Goal: Task Accomplishment & Management: Use online tool/utility

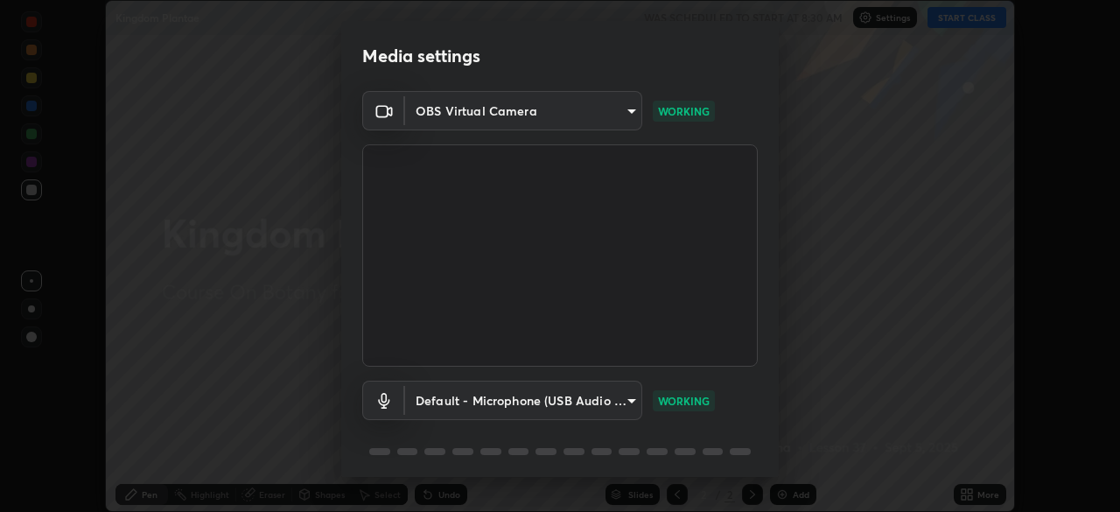
scroll to position [62, 0]
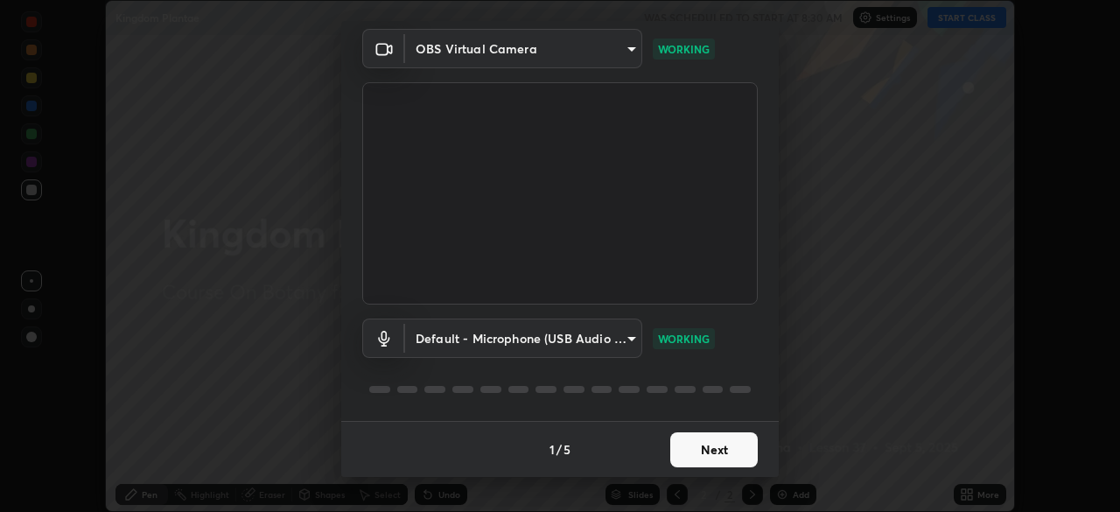
click at [700, 452] on button "Next" at bounding box center [714, 449] width 88 height 35
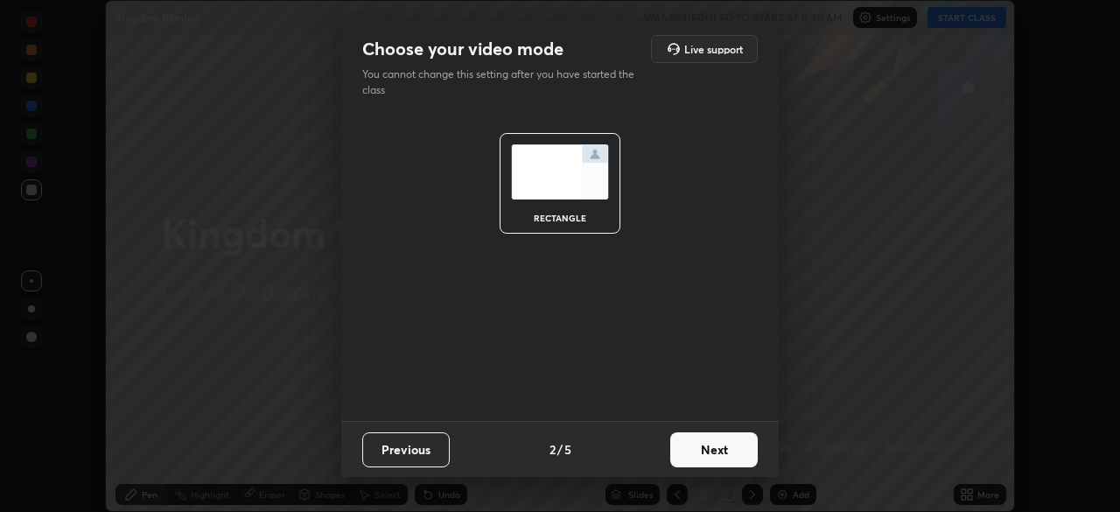
scroll to position [0, 0]
click at [694, 449] on button "Next" at bounding box center [714, 449] width 88 height 35
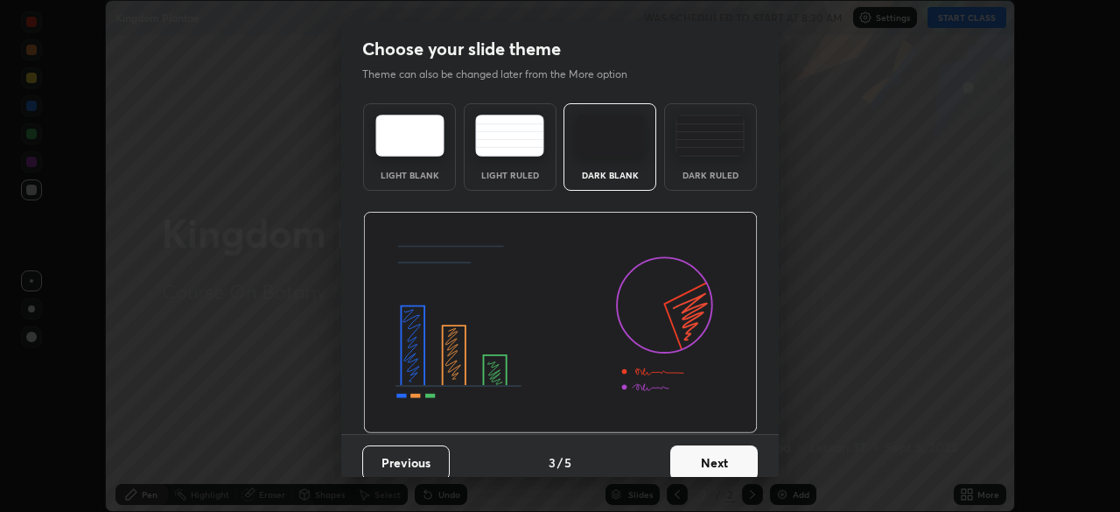
click at [694, 449] on button "Next" at bounding box center [714, 462] width 88 height 35
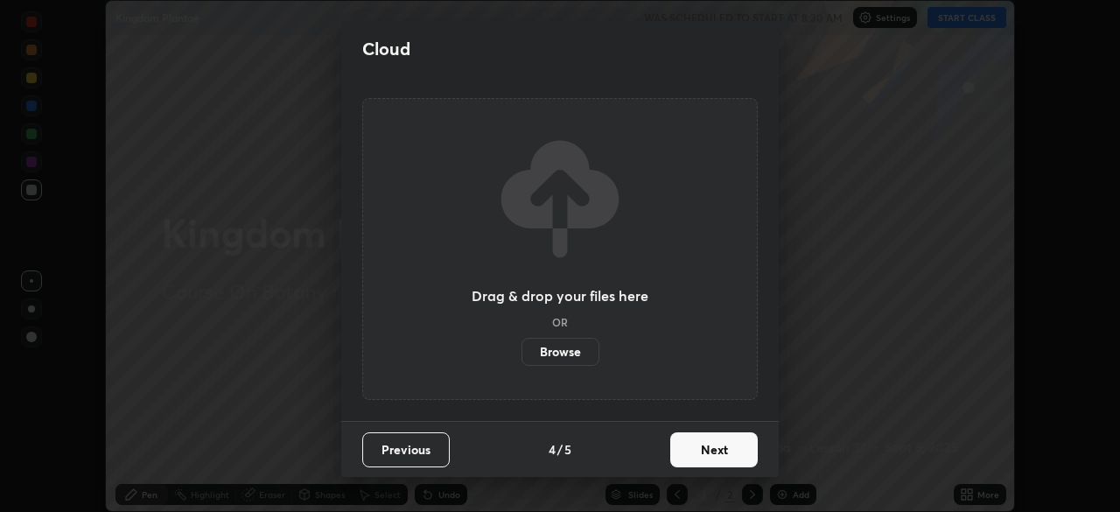
click at [699, 463] on button "Next" at bounding box center [714, 449] width 88 height 35
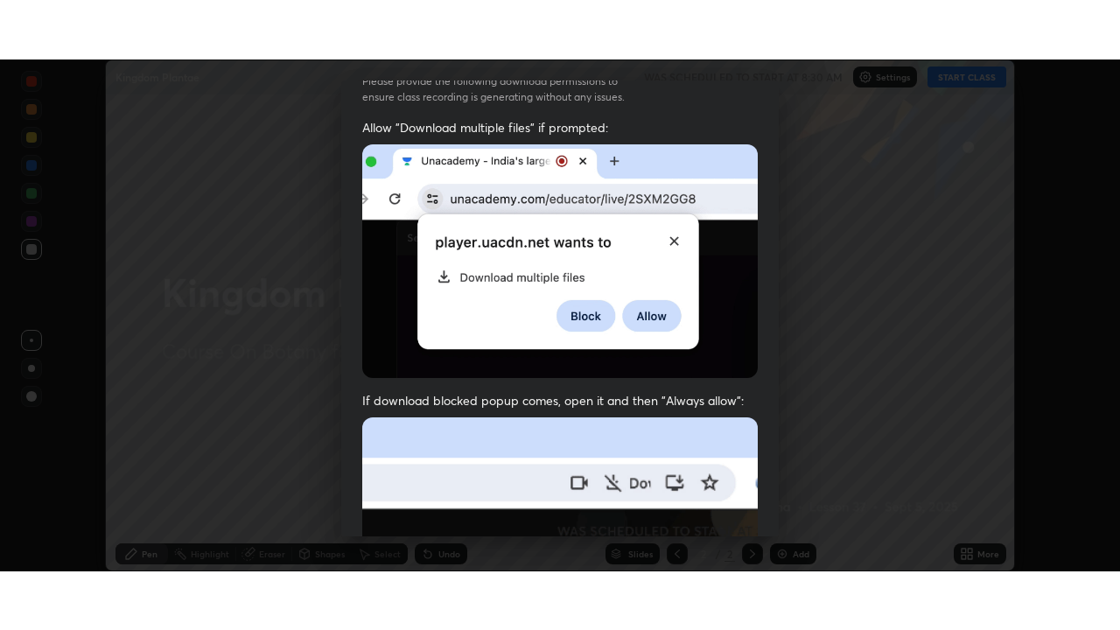
scroll to position [419, 0]
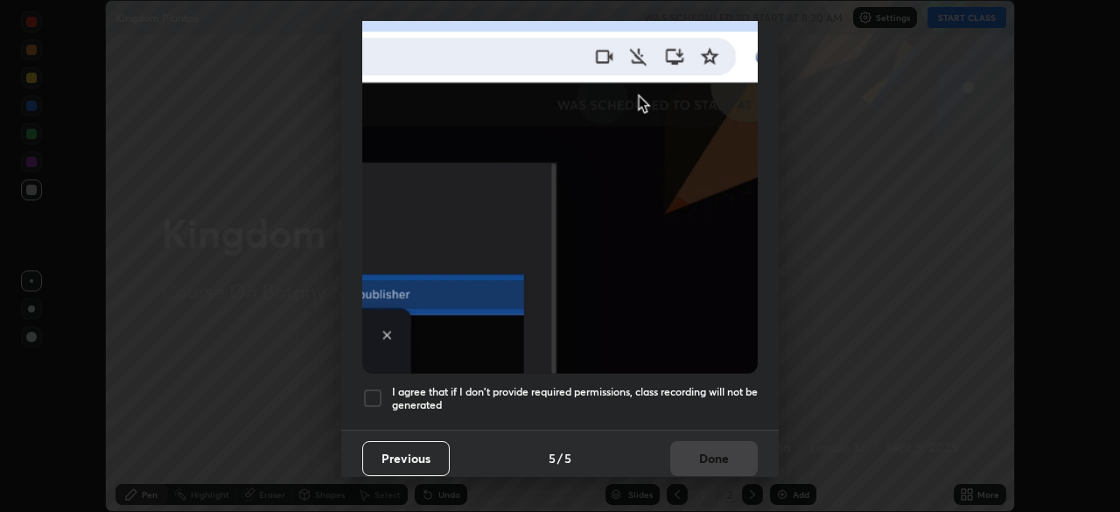
click at [676, 385] on h5 "I agree that if I don't provide required permissions, class recording will not …" at bounding box center [575, 398] width 366 height 27
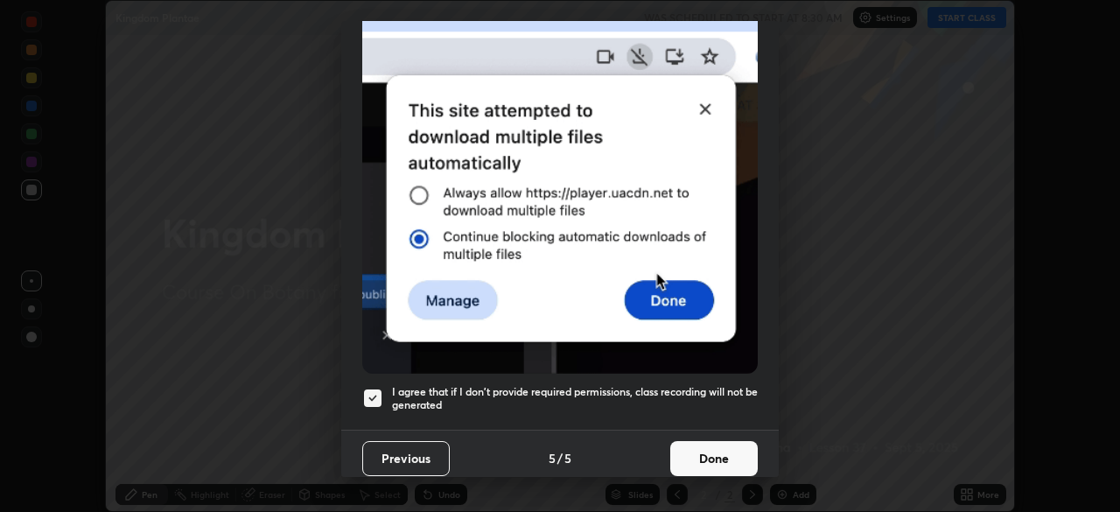
click at [696, 452] on button "Done" at bounding box center [714, 458] width 88 height 35
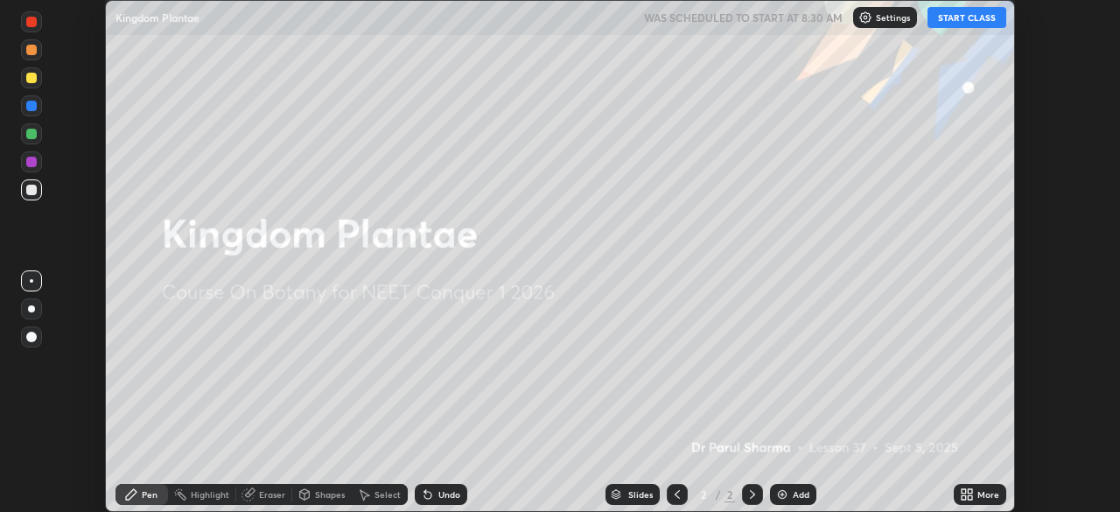
click at [955, 25] on button "START CLASS" at bounding box center [967, 17] width 79 height 21
click at [995, 493] on div "More" at bounding box center [989, 494] width 22 height 9
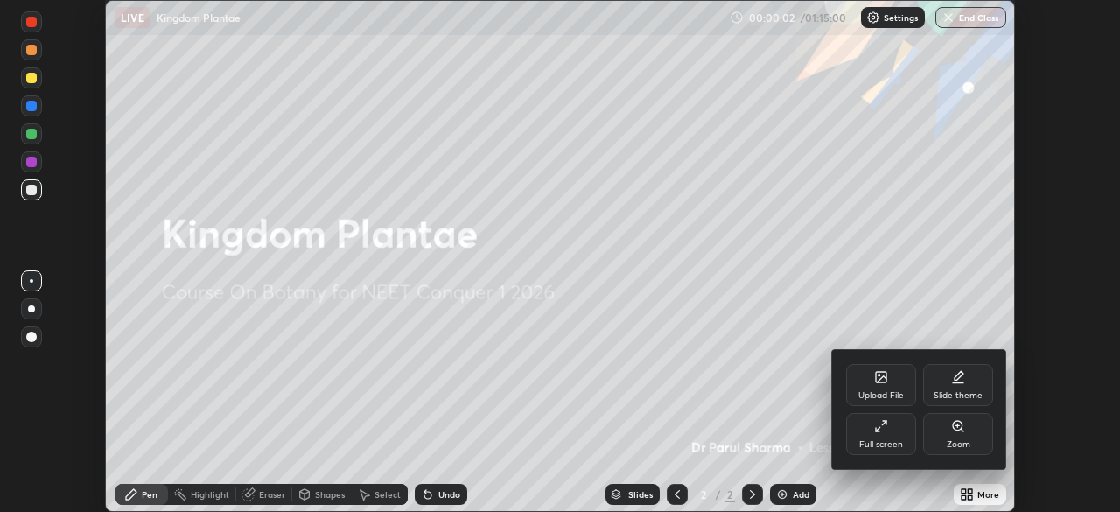
click at [968, 503] on div at bounding box center [560, 256] width 1120 height 512
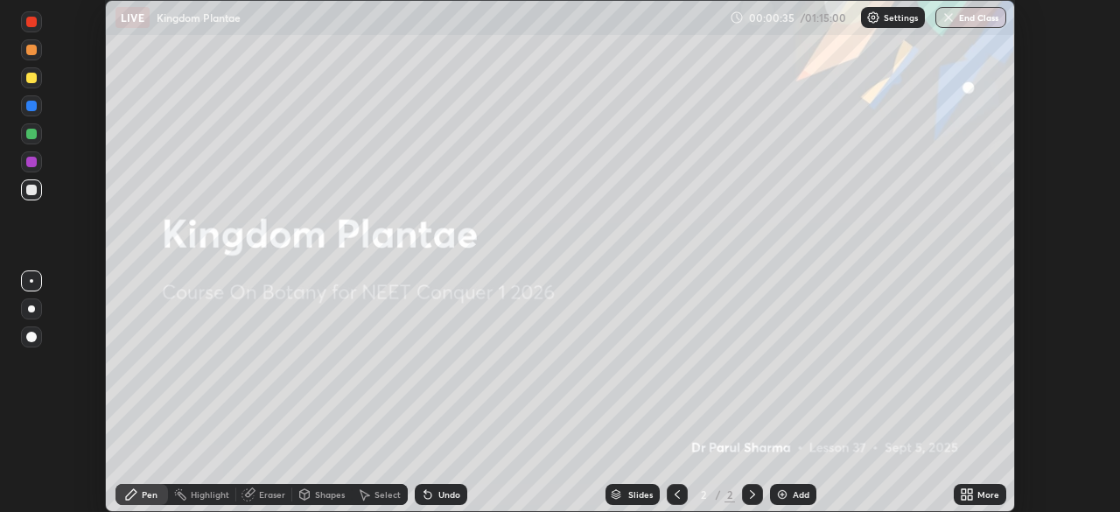
click at [970, 491] on icon at bounding box center [970, 491] width 4 height 4
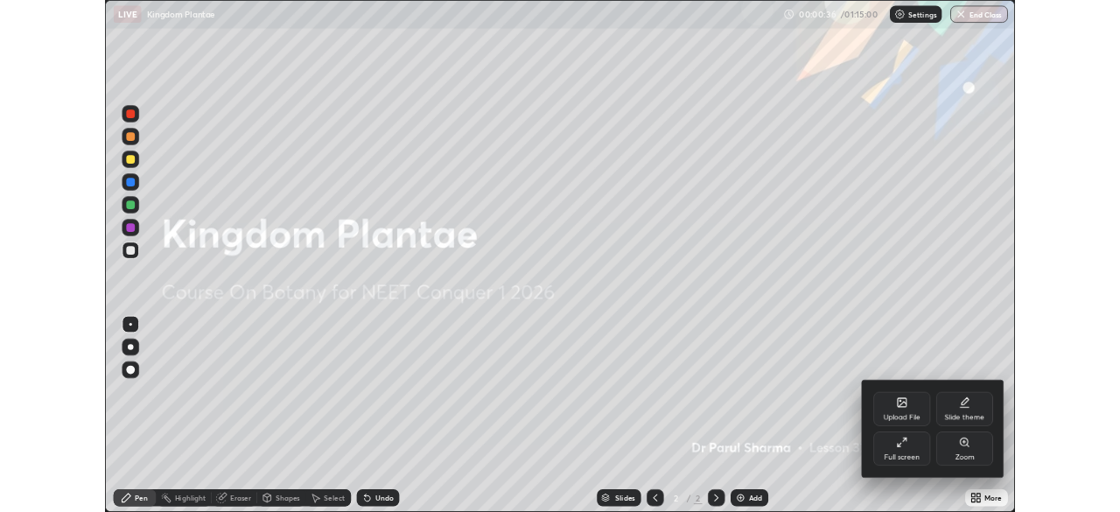
scroll to position [630, 1120]
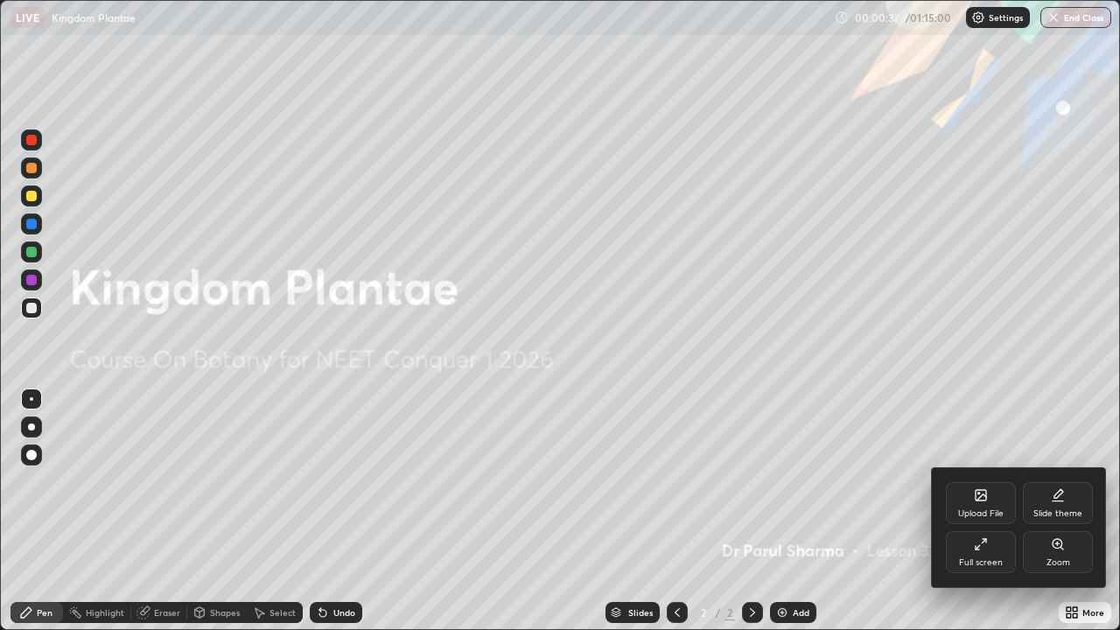
click at [881, 511] on div at bounding box center [560, 315] width 1120 height 630
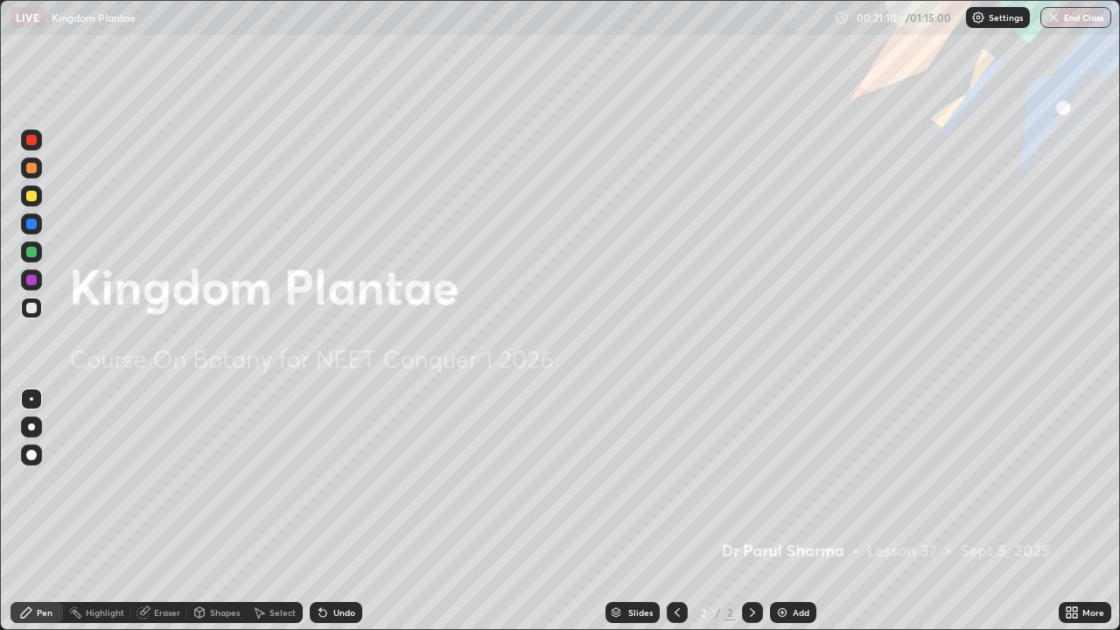
click at [1075, 511] on icon at bounding box center [1075, 609] width 4 height 4
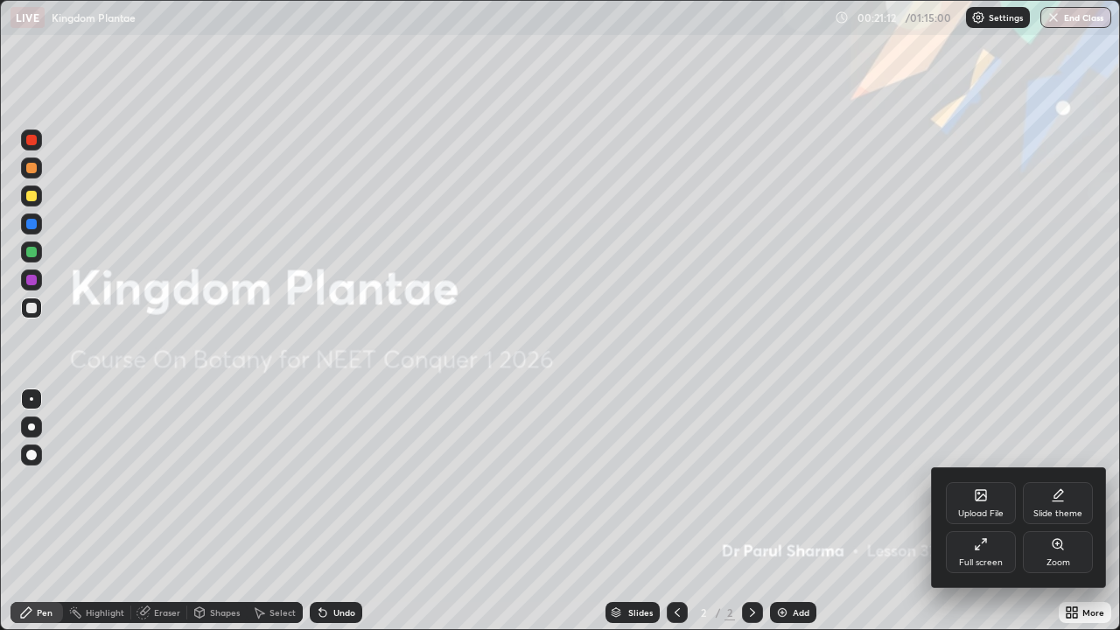
click at [978, 500] on icon at bounding box center [982, 497] width 10 height 6
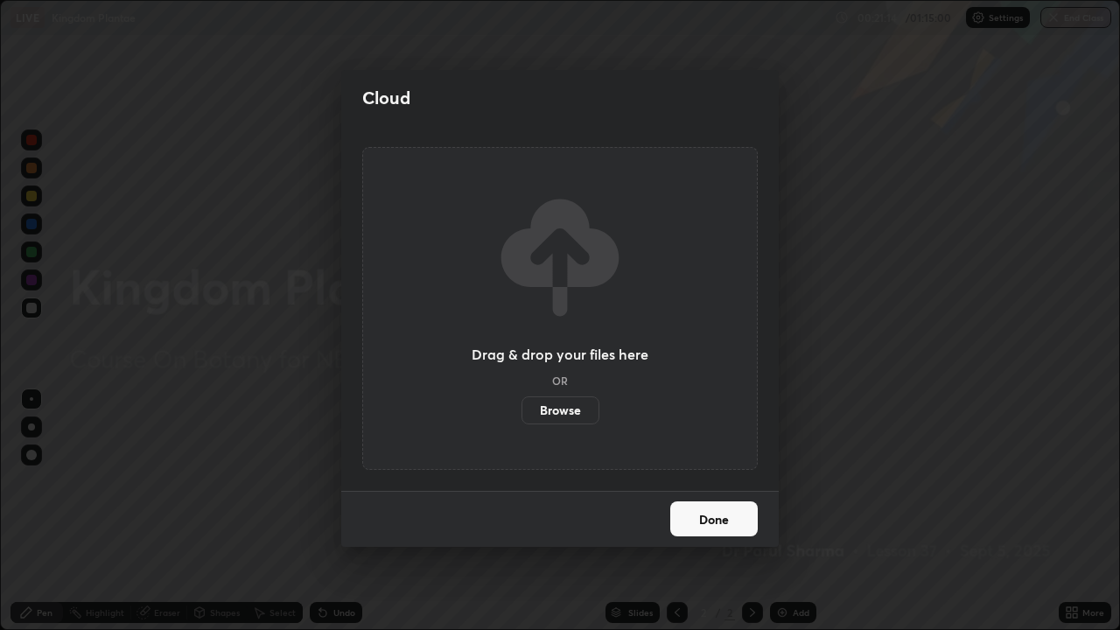
click at [561, 415] on label "Browse" at bounding box center [561, 410] width 78 height 28
click at [522, 415] on input "Browse" at bounding box center [522, 410] width 0 height 28
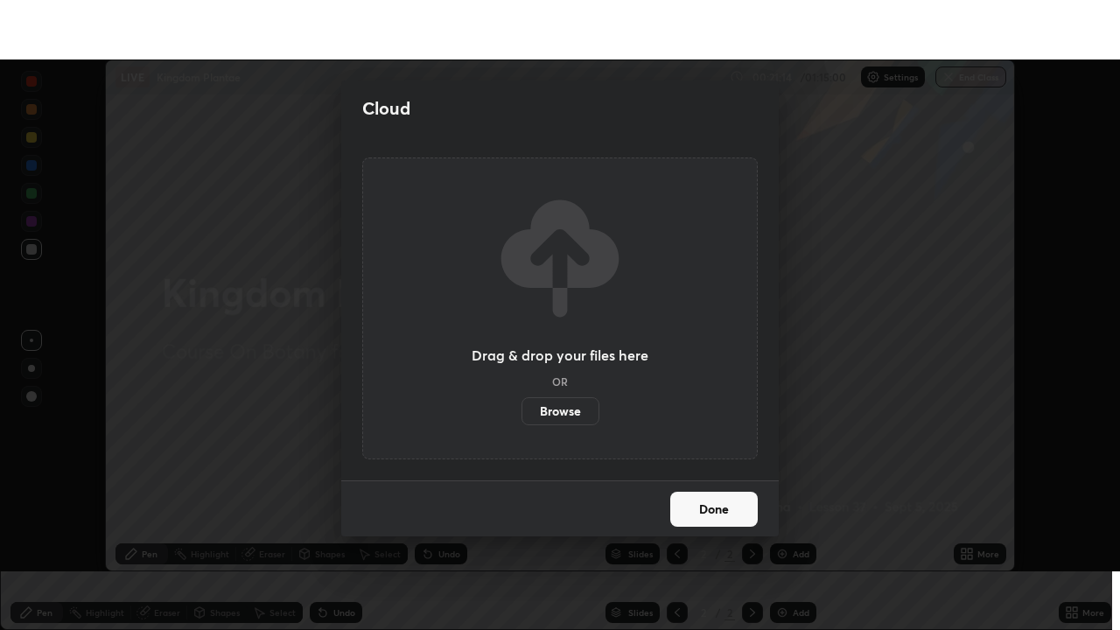
scroll to position [87001, 86393]
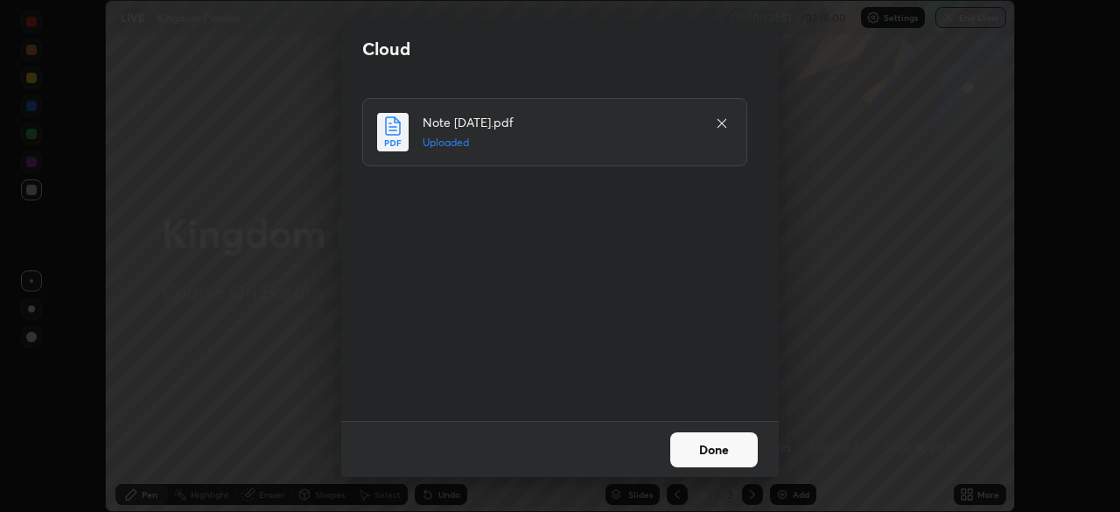
click at [716, 444] on button "Done" at bounding box center [714, 449] width 88 height 35
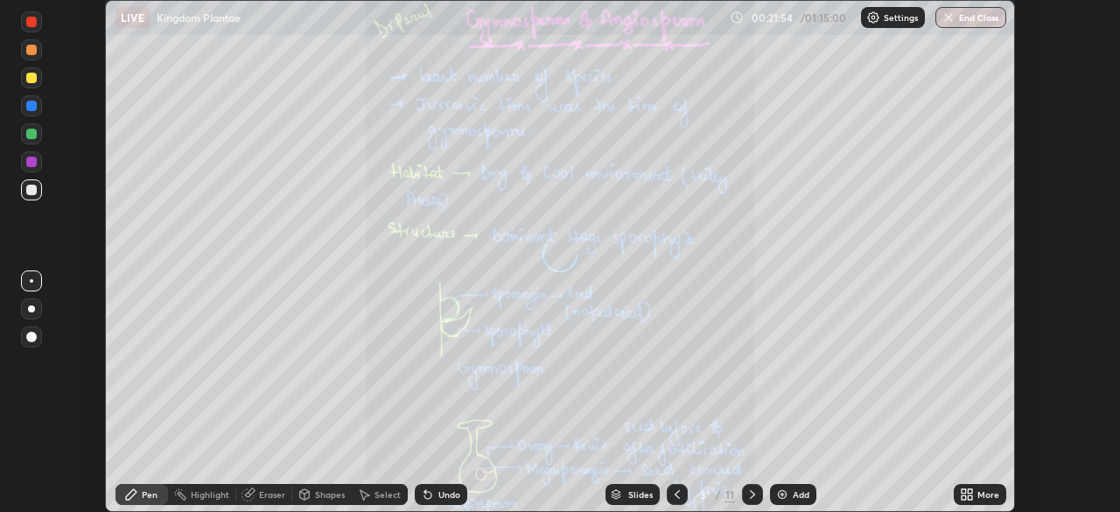
click at [968, 493] on icon at bounding box center [970, 491] width 4 height 4
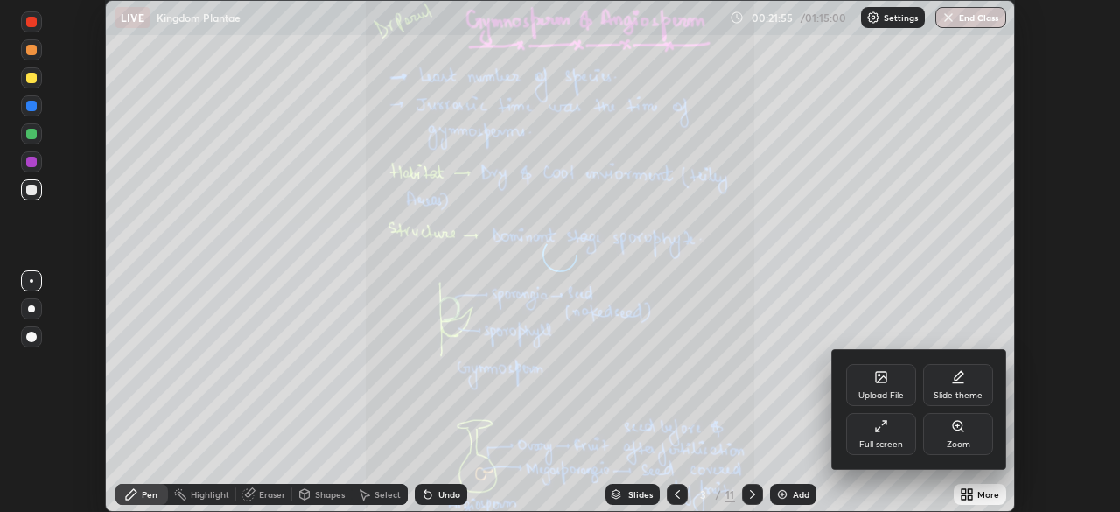
click at [880, 507] on div at bounding box center [560, 256] width 1120 height 512
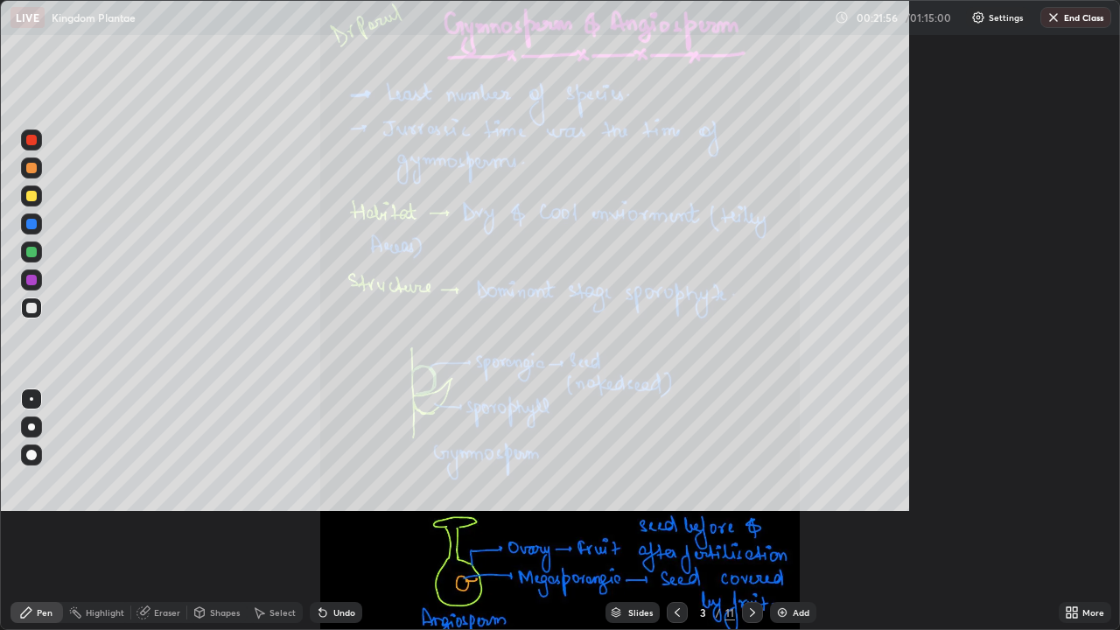
scroll to position [630, 1120]
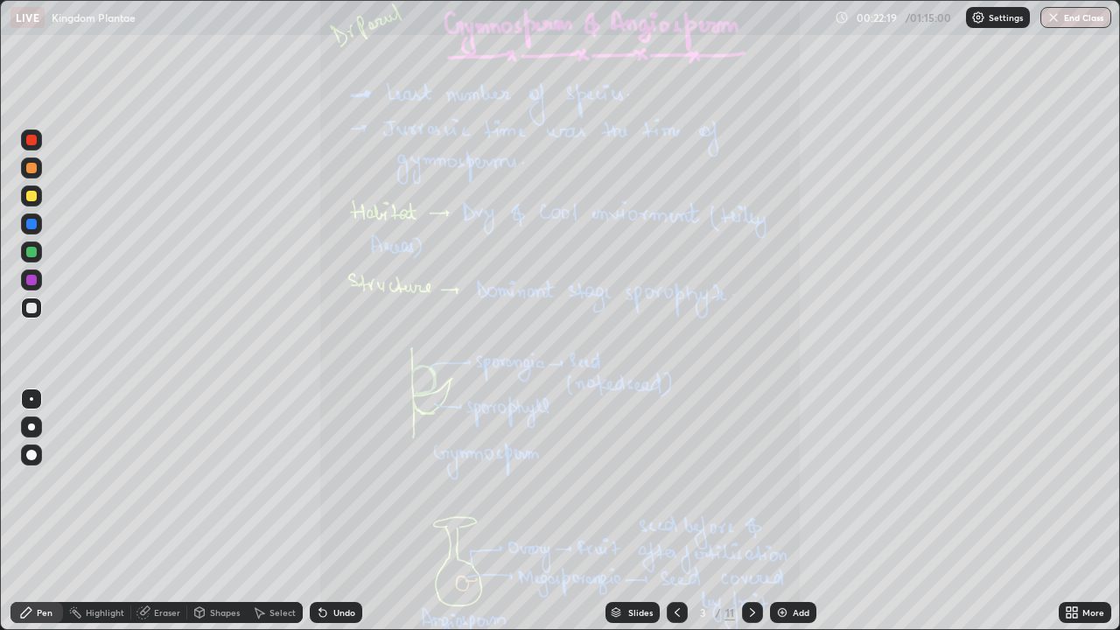
click at [628, 511] on div "Slides" at bounding box center [640, 612] width 25 height 9
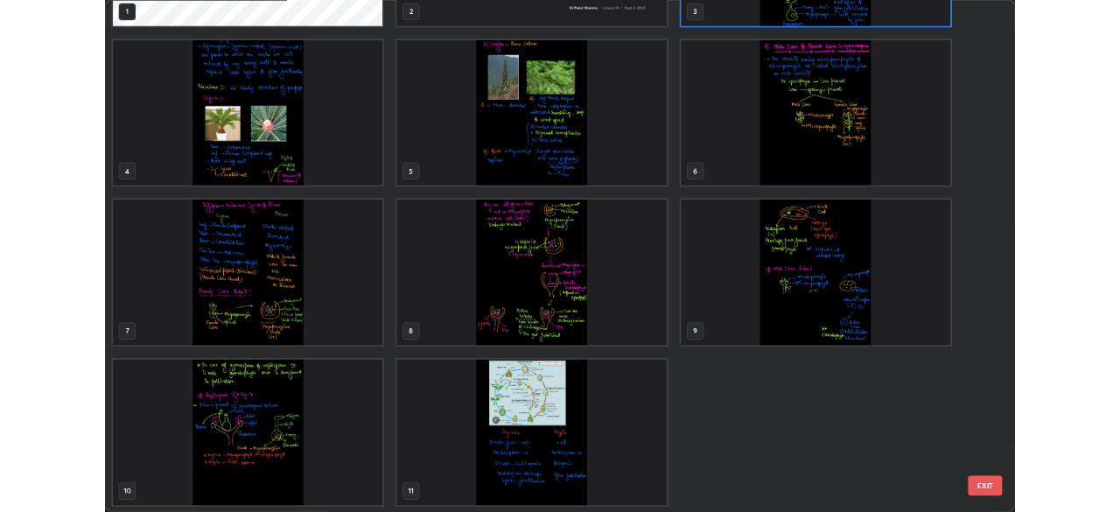
scroll to position [0, 0]
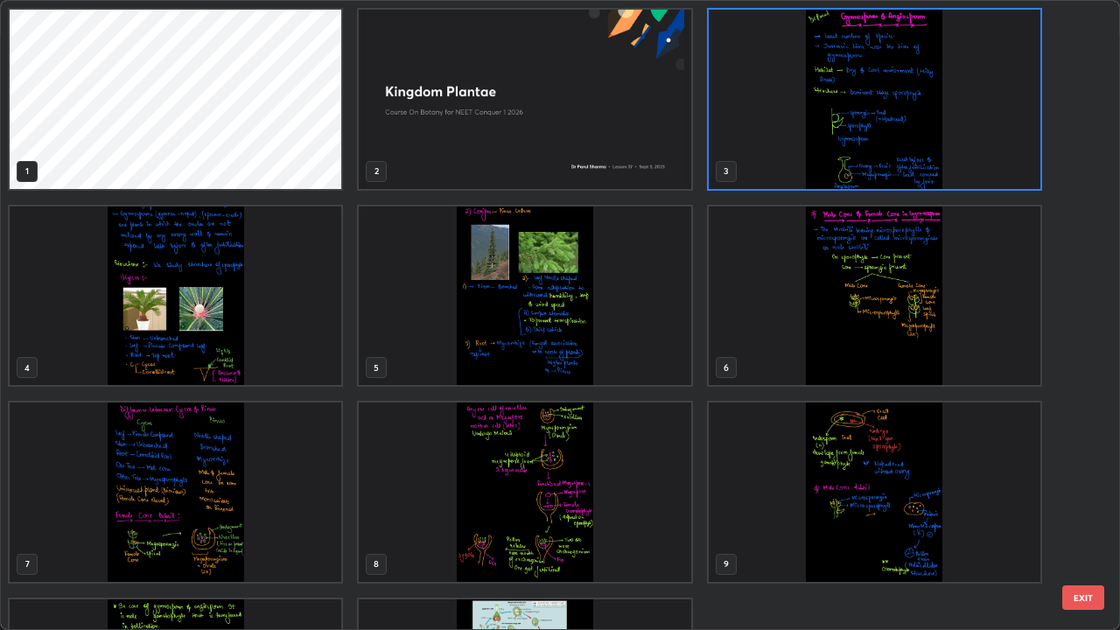
click at [862, 155] on img "grid" at bounding box center [875, 99] width 332 height 179
click at [866, 153] on img "grid" at bounding box center [875, 99] width 332 height 179
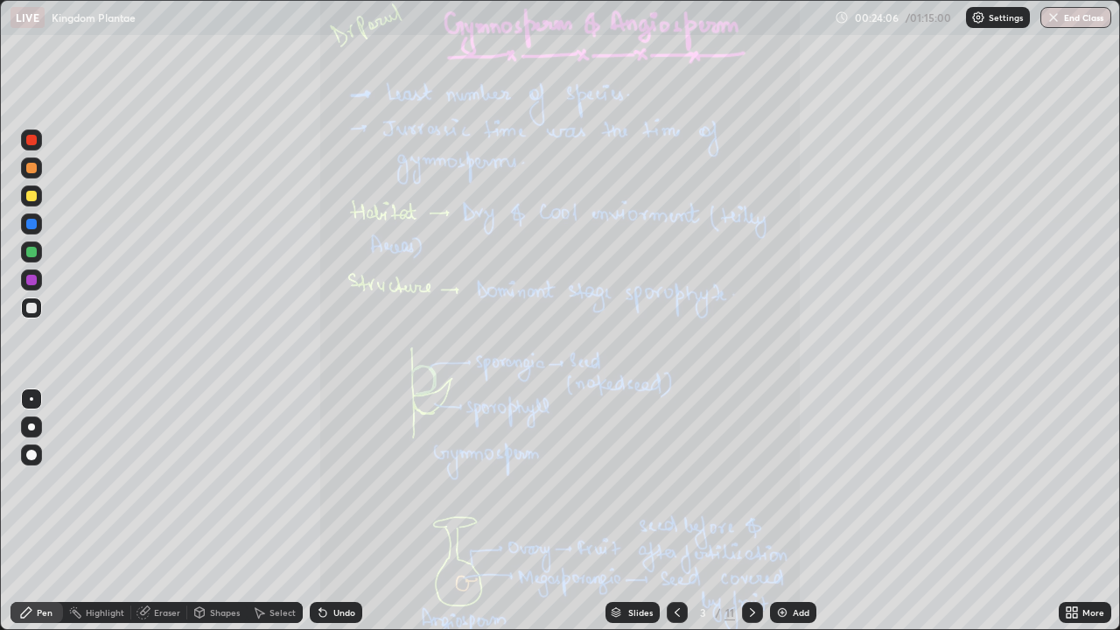
click at [1069, 511] on icon at bounding box center [1069, 609] width 4 height 4
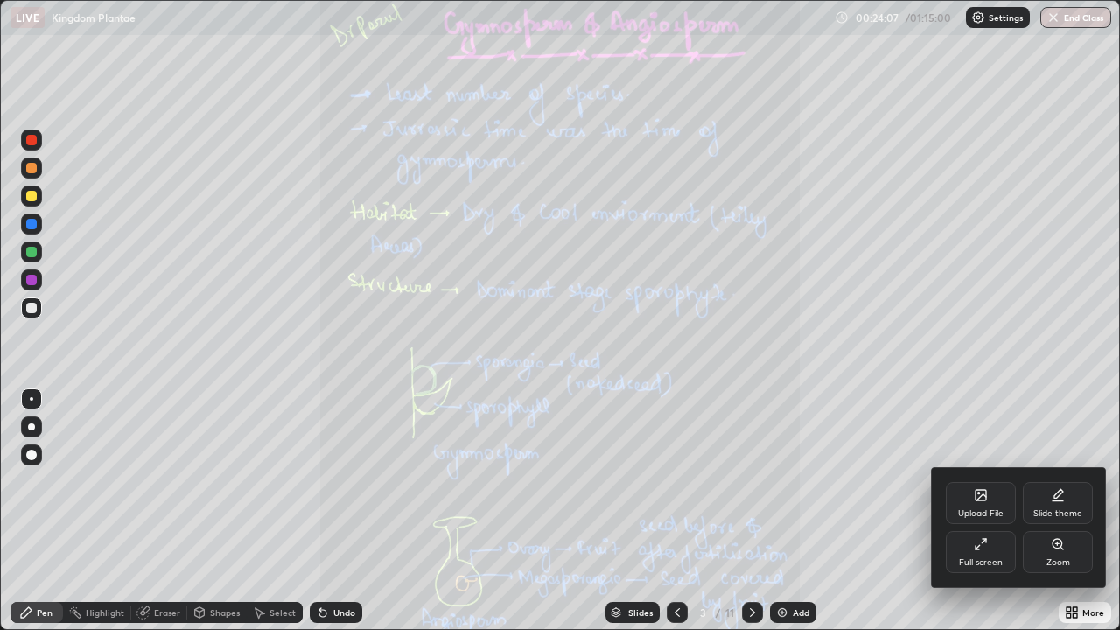
click at [1052, 511] on icon at bounding box center [1058, 544] width 14 height 14
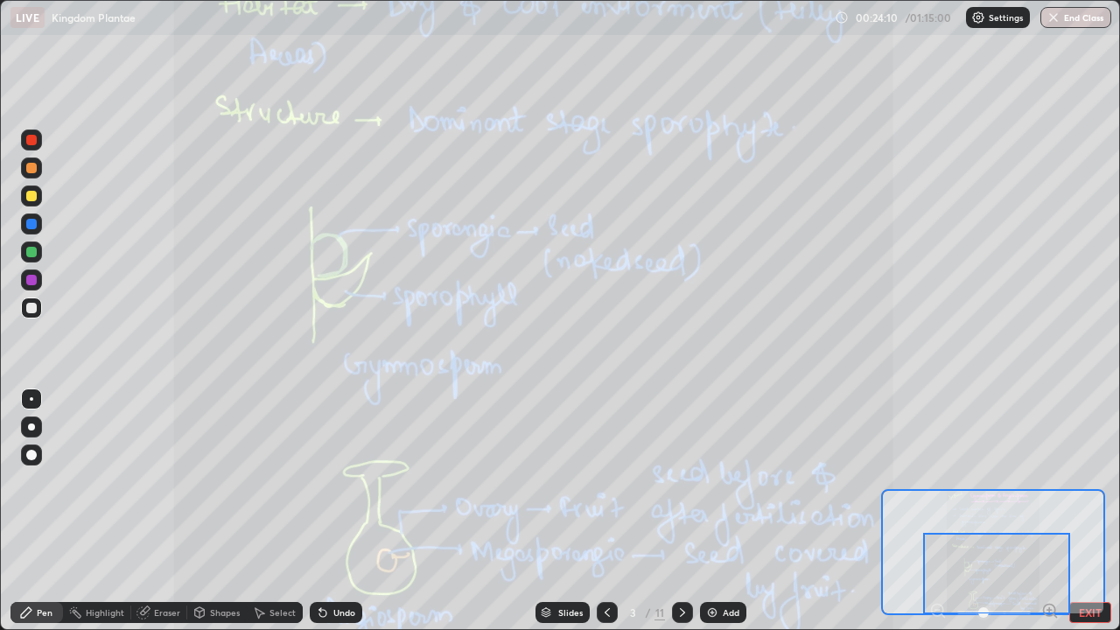
click at [1036, 511] on div at bounding box center [996, 573] width 147 height 81
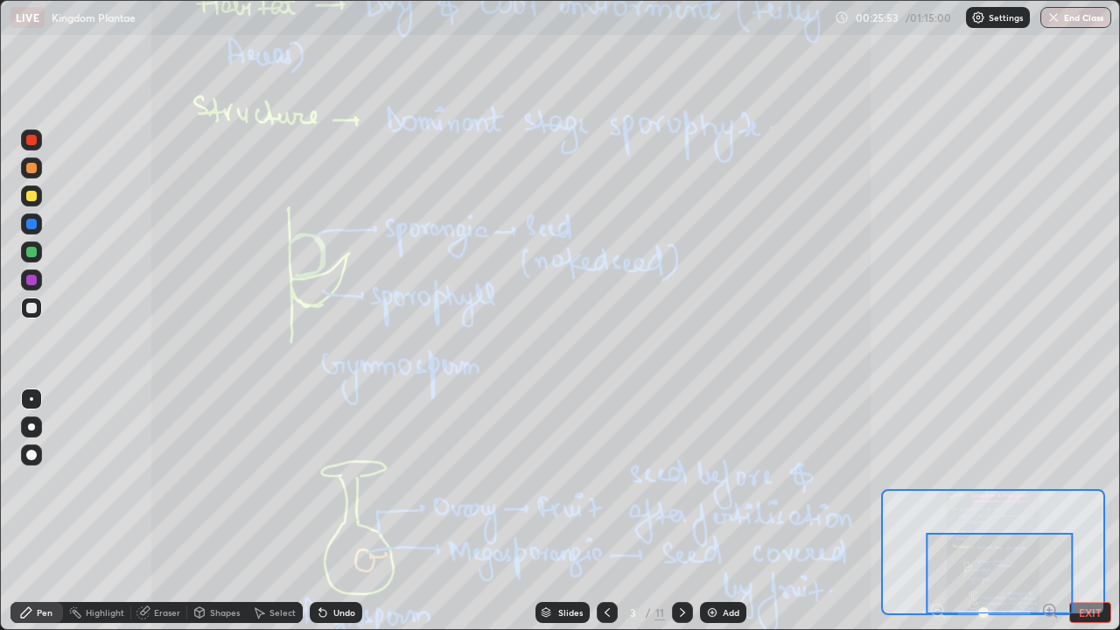
click at [681, 511] on icon at bounding box center [683, 613] width 14 height 14
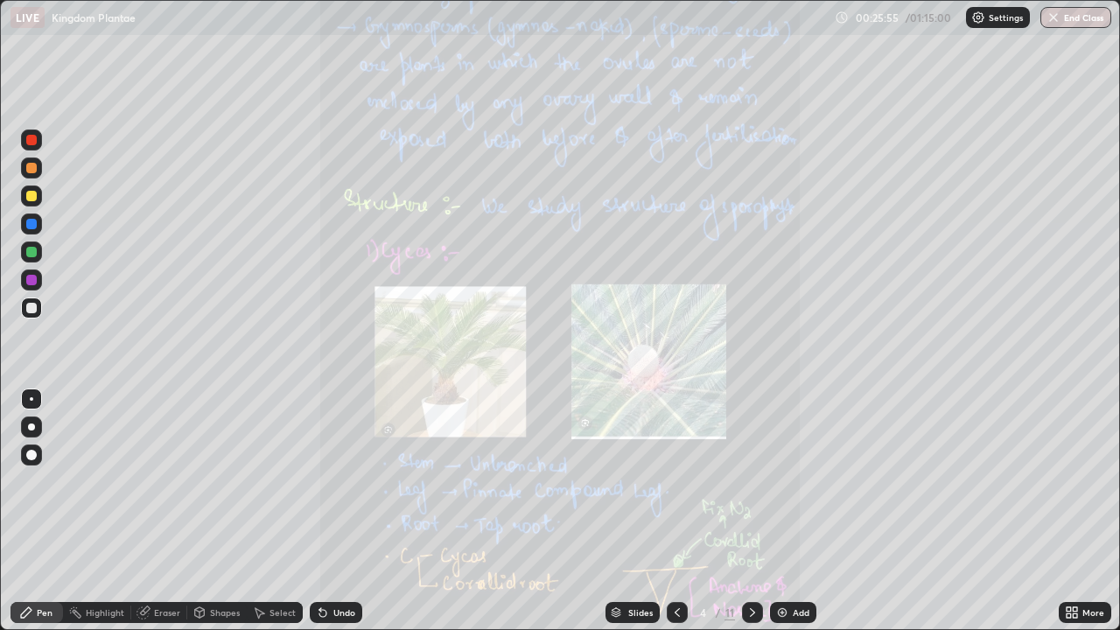
click at [1075, 511] on icon at bounding box center [1075, 615] width 4 height 4
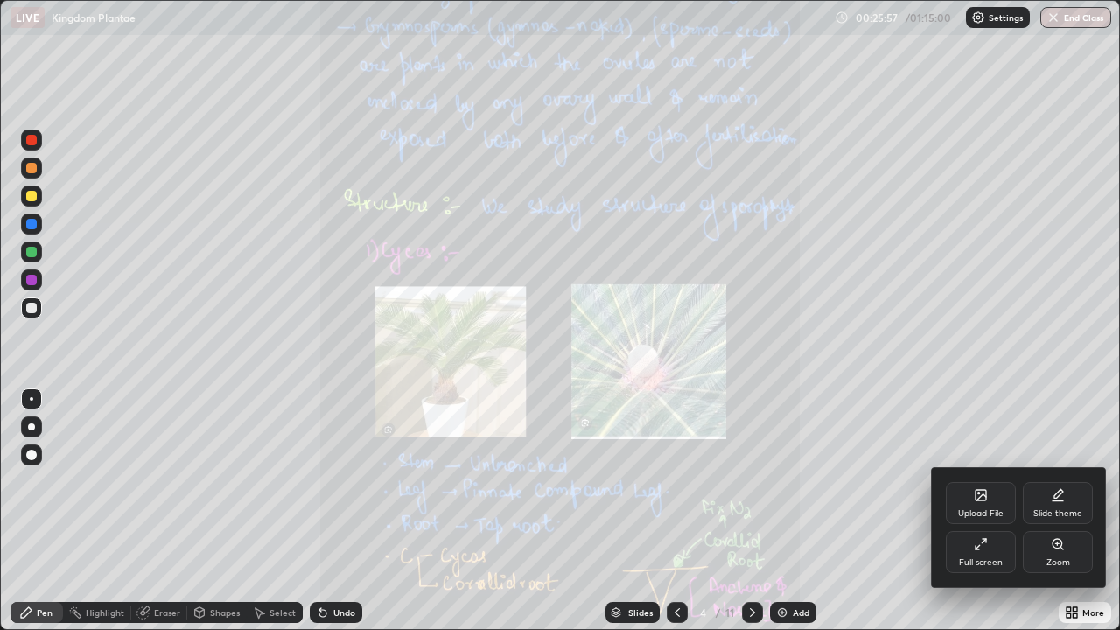
click at [1054, 511] on icon at bounding box center [1058, 544] width 10 height 10
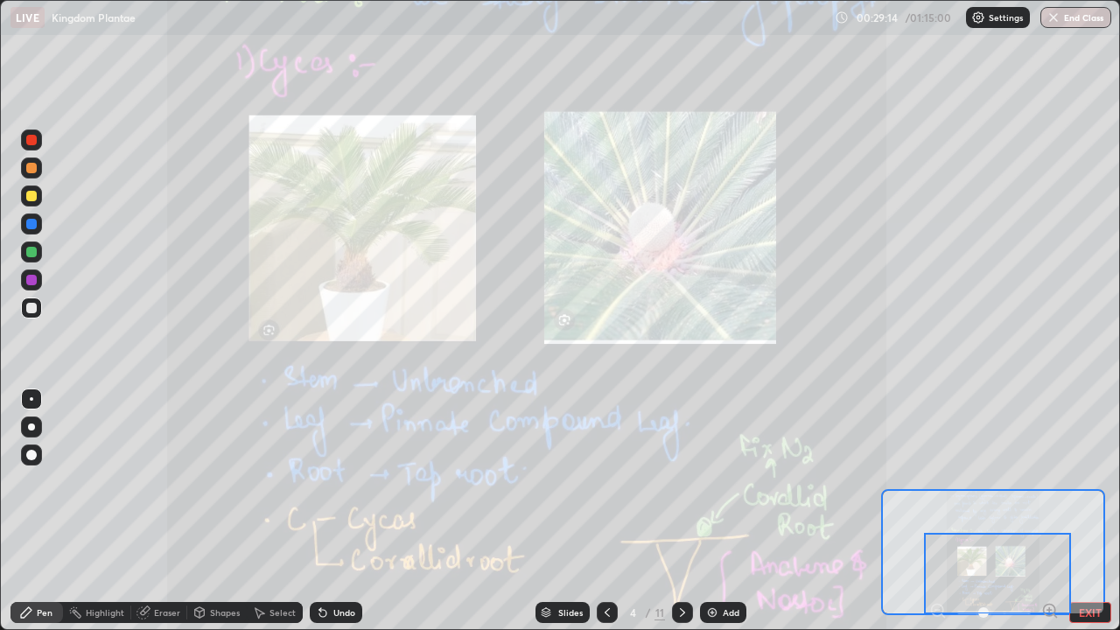
click at [681, 511] on icon at bounding box center [683, 613] width 14 height 14
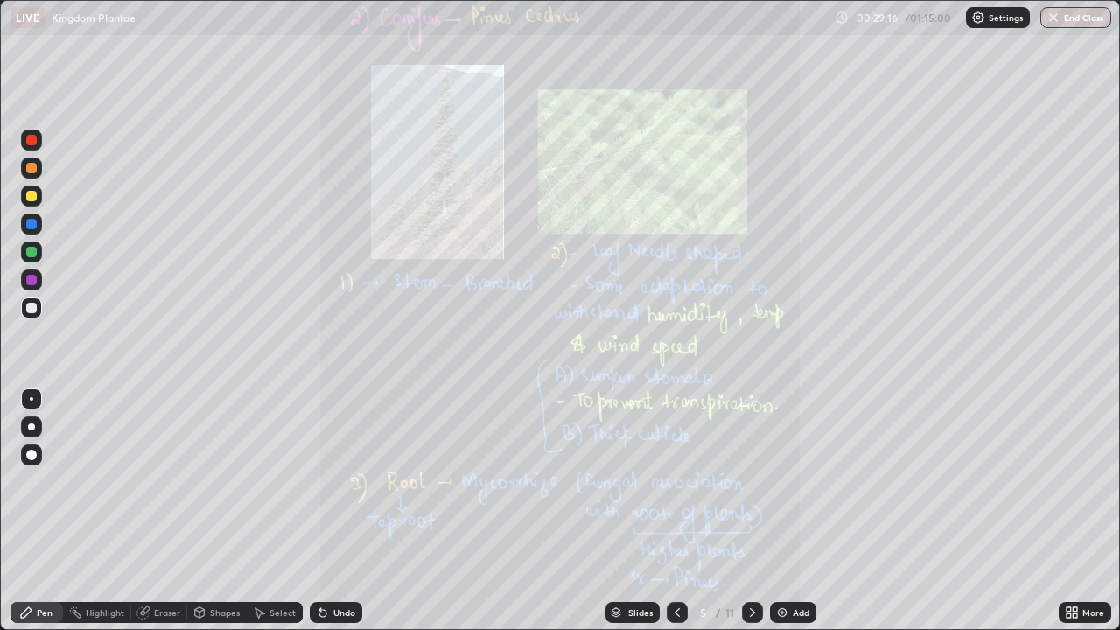
click at [1076, 511] on icon at bounding box center [1075, 609] width 4 height 4
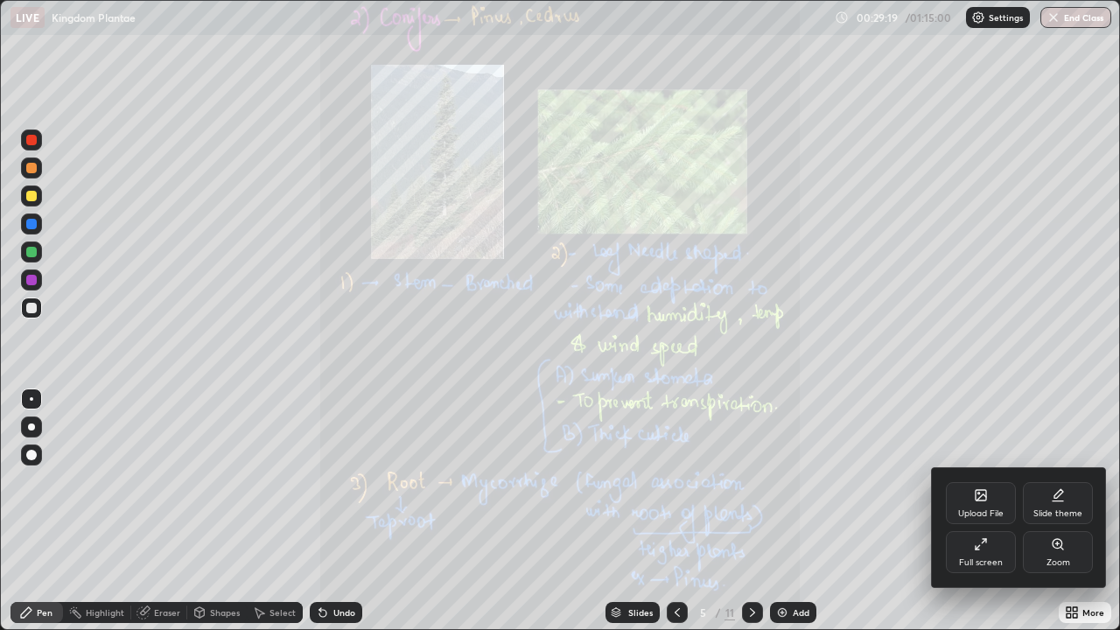
click at [1060, 511] on icon at bounding box center [1058, 544] width 14 height 14
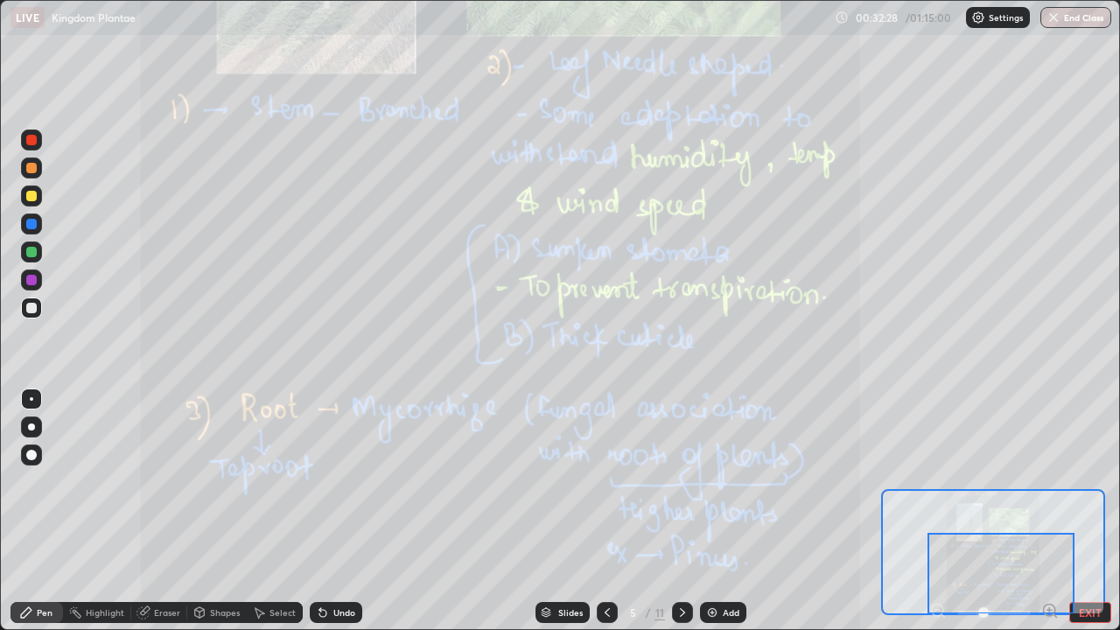
click at [683, 511] on icon at bounding box center [682, 612] width 5 height 9
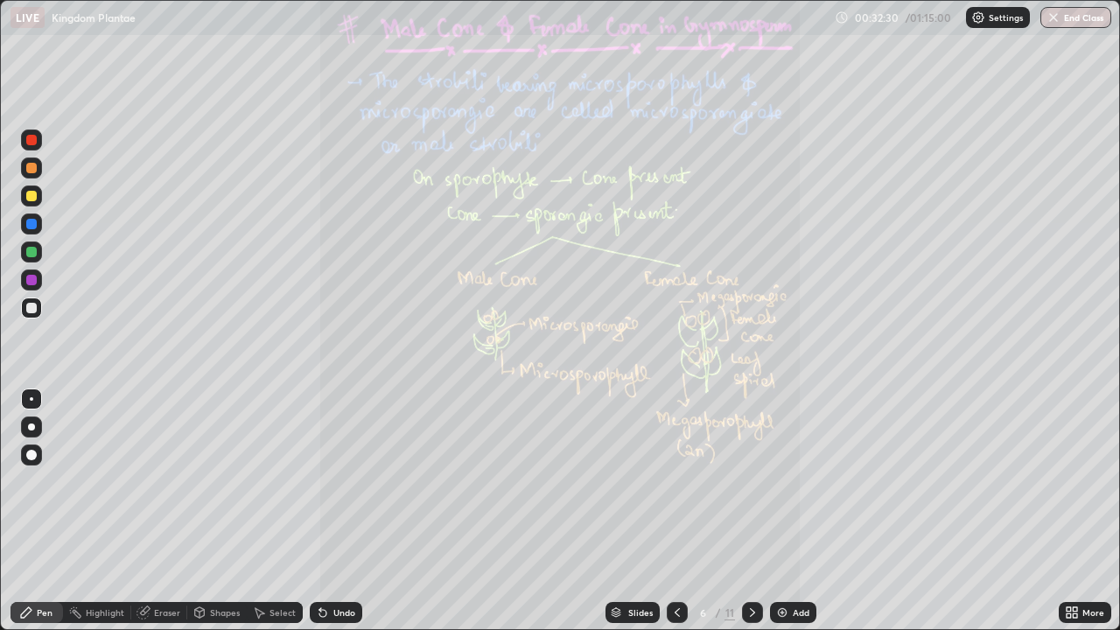
click at [1071, 511] on icon at bounding box center [1072, 613] width 14 height 14
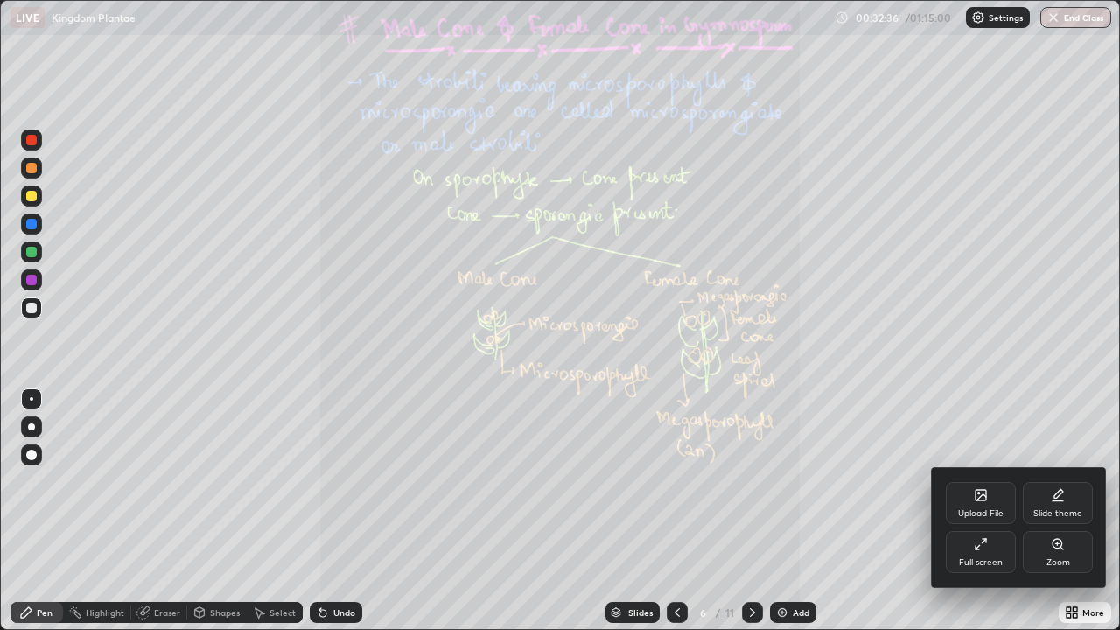
click at [1059, 511] on div "Zoom" at bounding box center [1058, 552] width 70 height 42
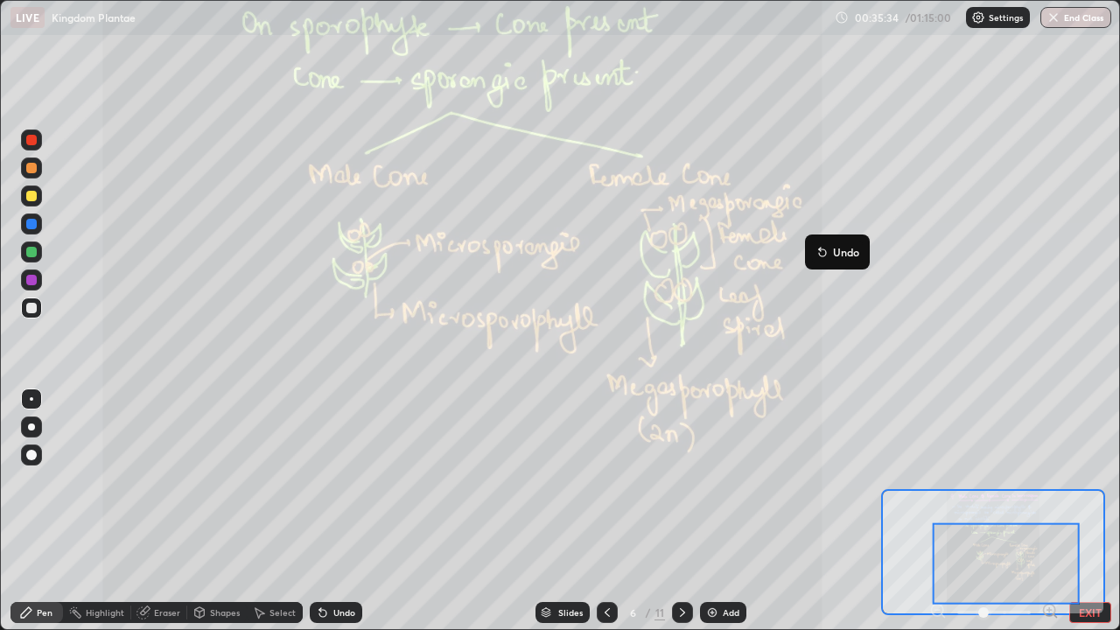
click at [684, 511] on div at bounding box center [682, 612] width 21 height 21
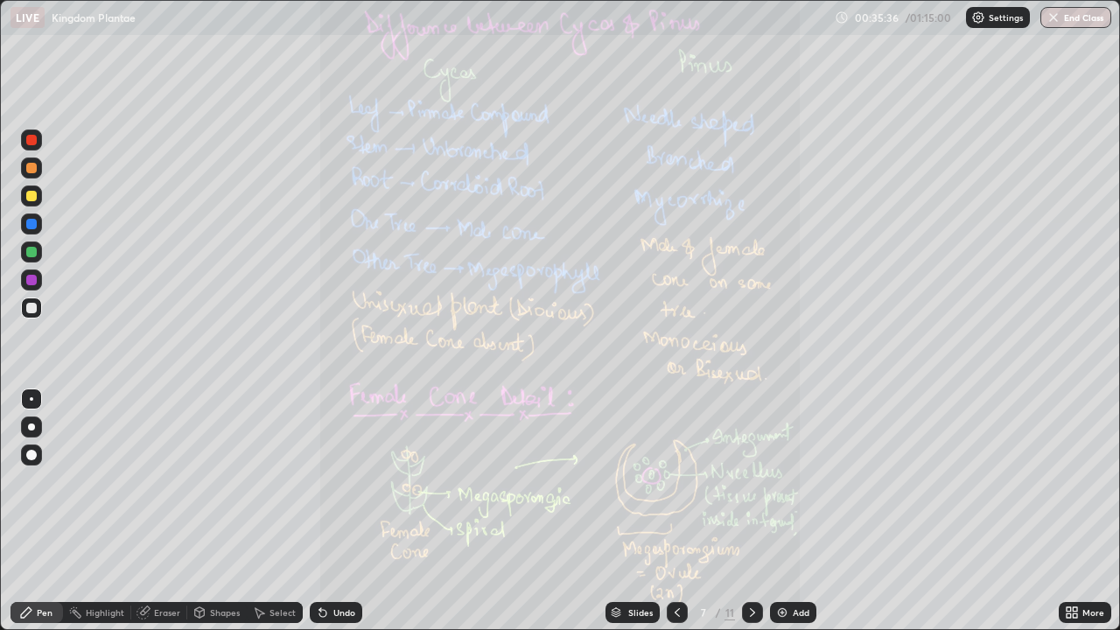
click at [1074, 511] on icon at bounding box center [1075, 615] width 4 height 4
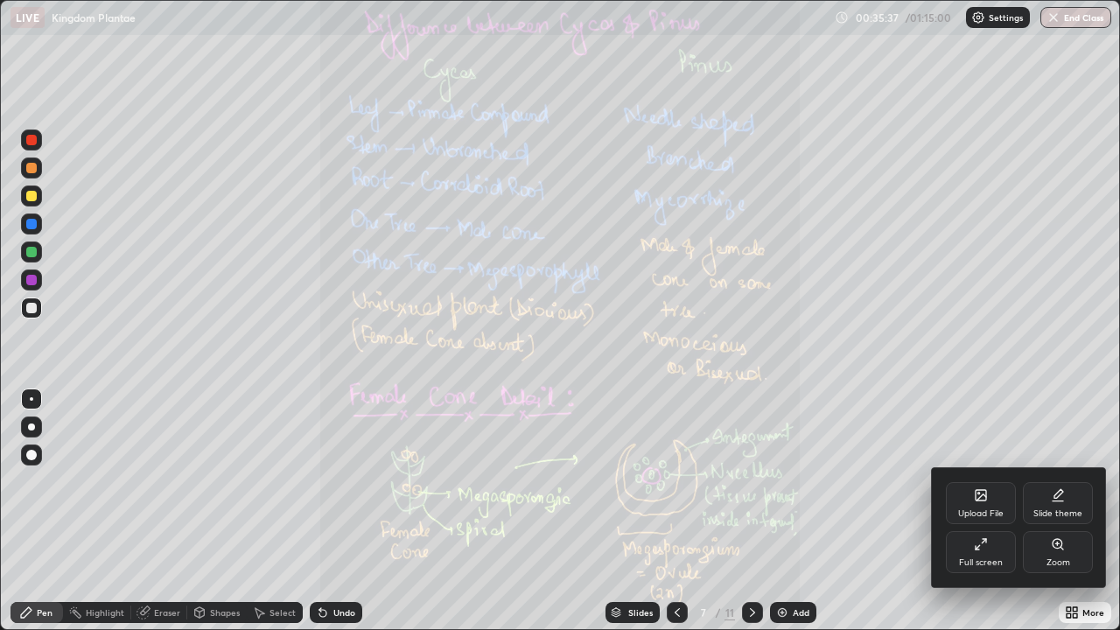
click at [1053, 511] on icon at bounding box center [1058, 544] width 14 height 14
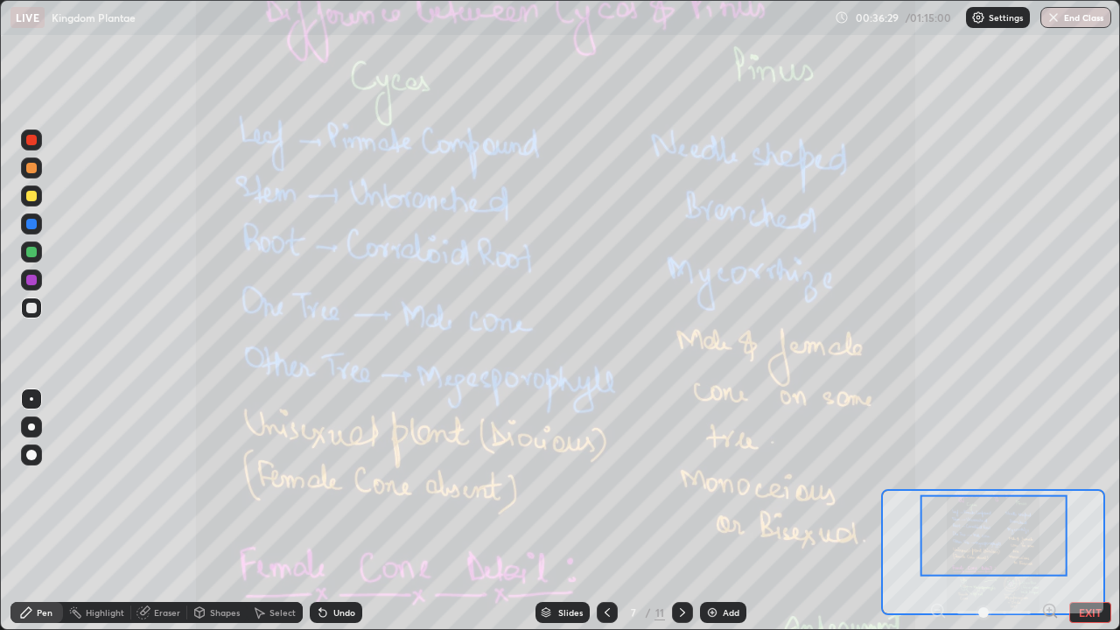
click at [681, 511] on icon at bounding box center [683, 613] width 14 height 14
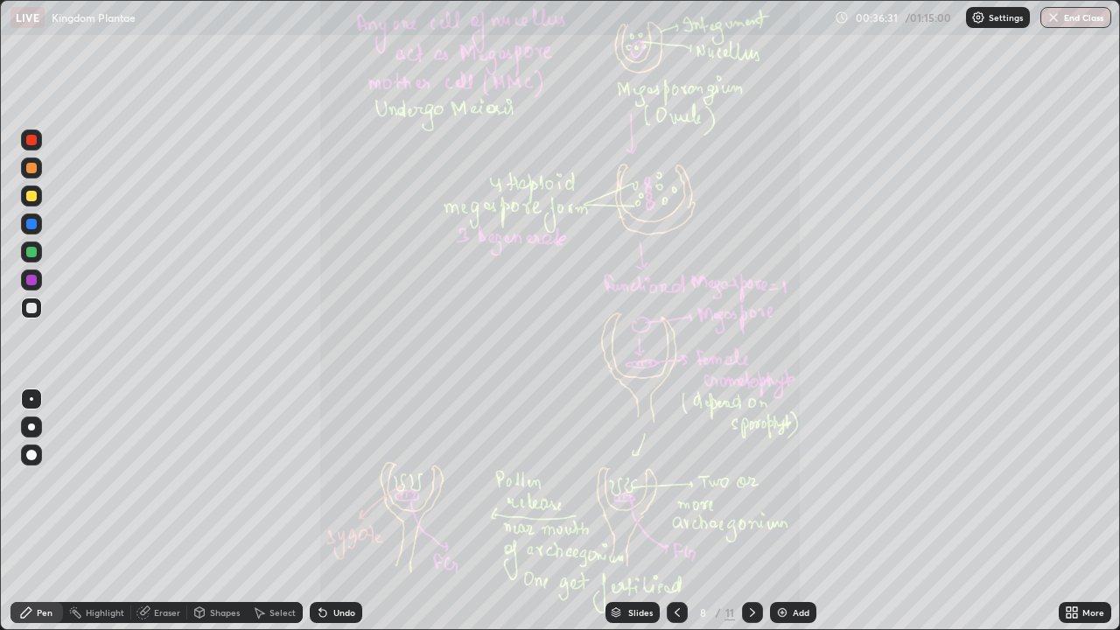
click at [1074, 511] on icon at bounding box center [1072, 613] width 14 height 14
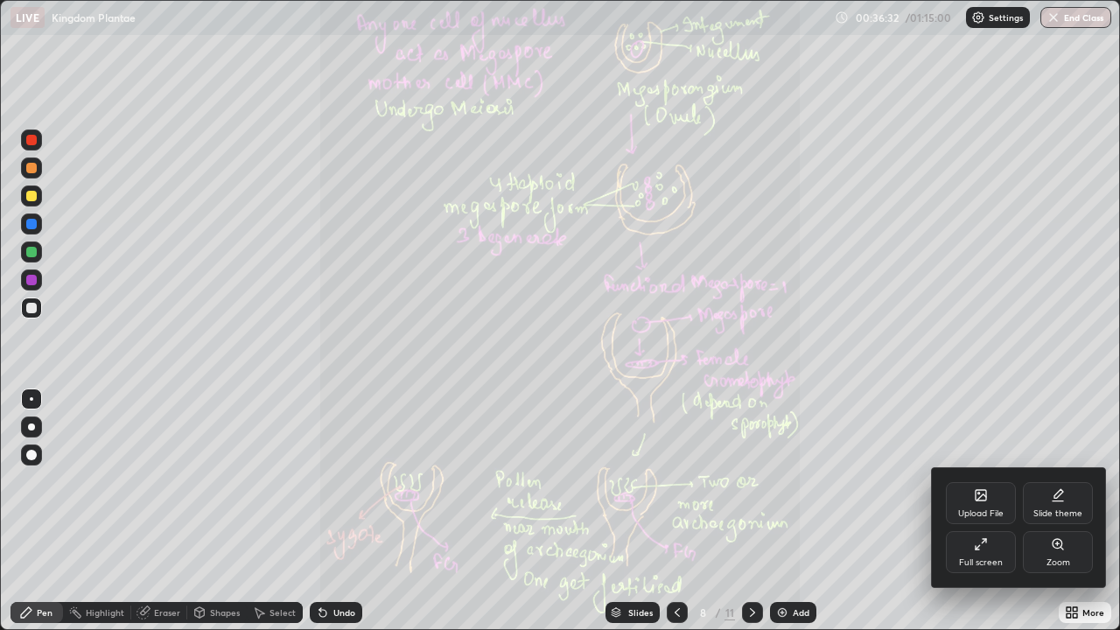
click at [1056, 511] on icon at bounding box center [1058, 544] width 10 height 10
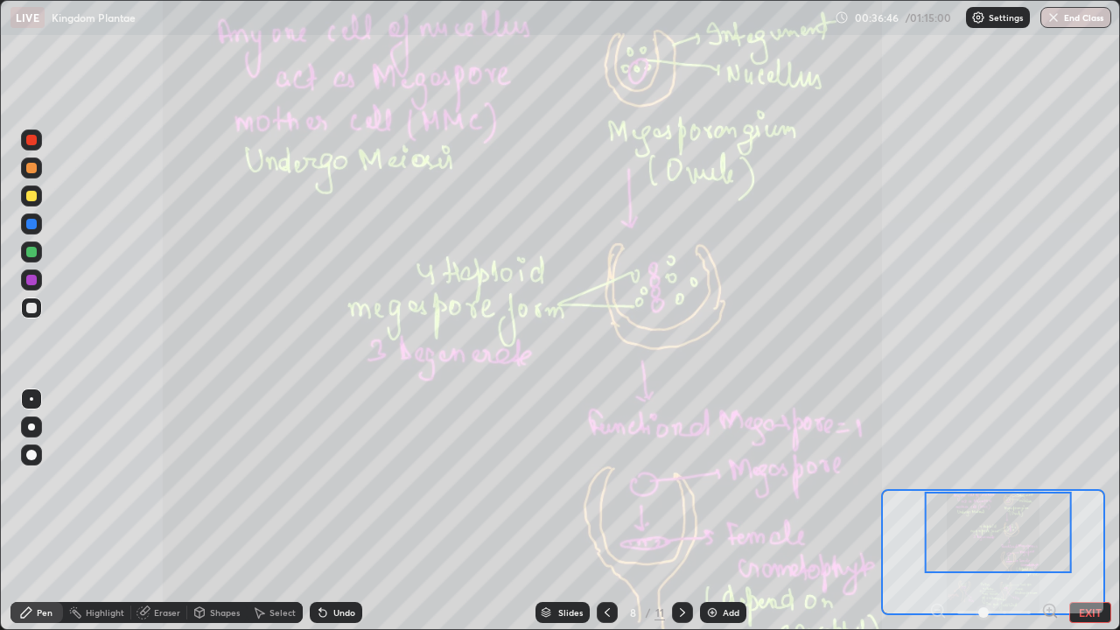
click at [606, 511] on icon at bounding box center [607, 613] width 14 height 14
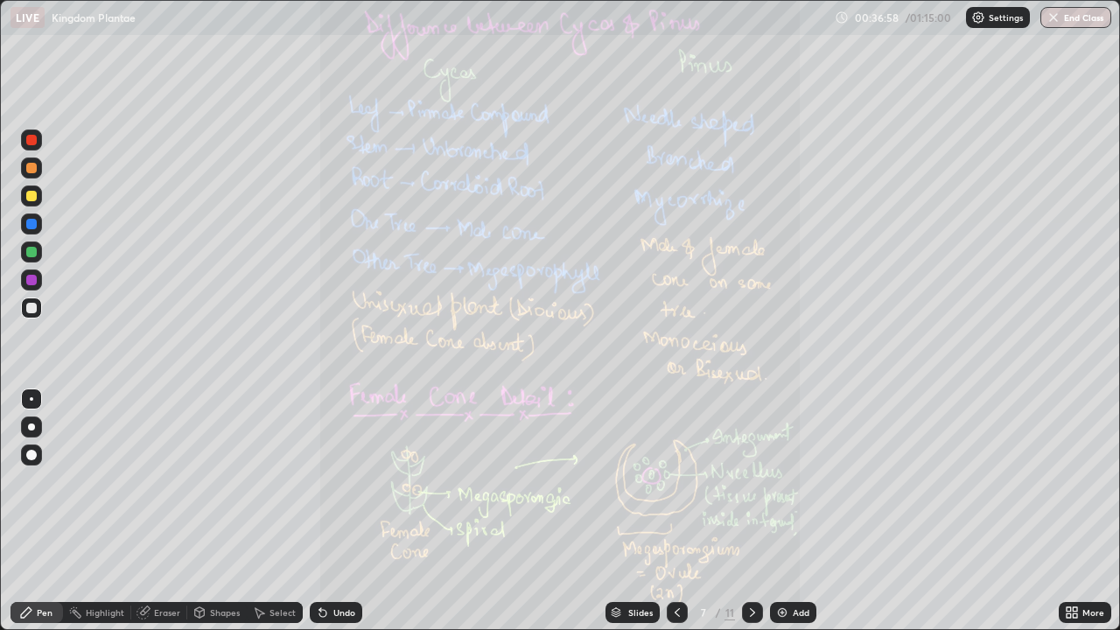
click at [753, 511] on icon at bounding box center [753, 613] width 14 height 14
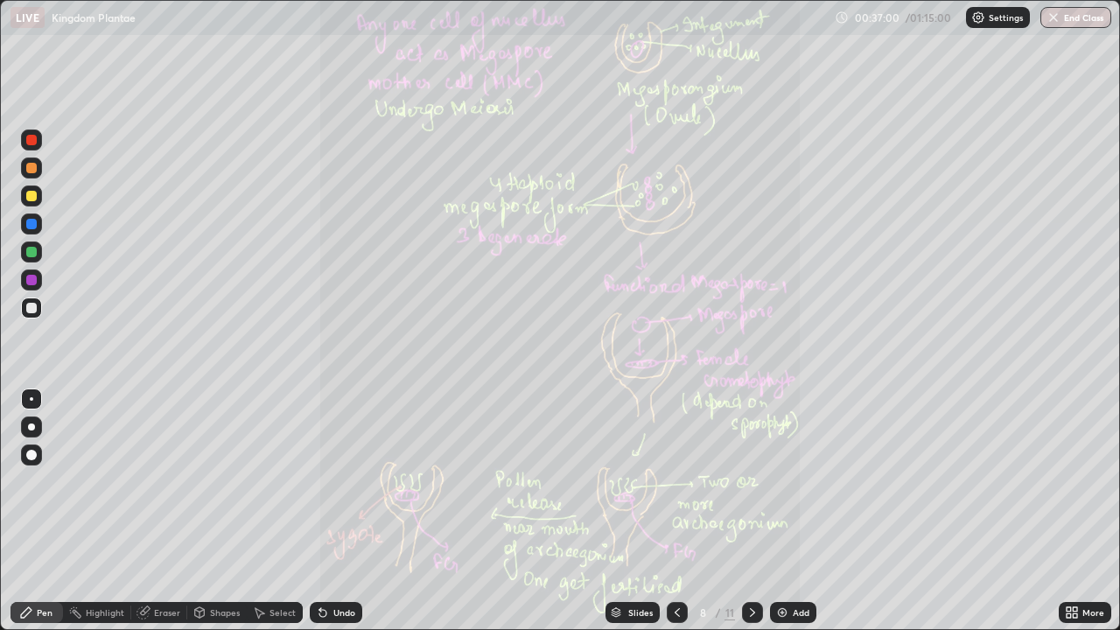
click at [1079, 511] on div "More" at bounding box center [1085, 612] width 53 height 21
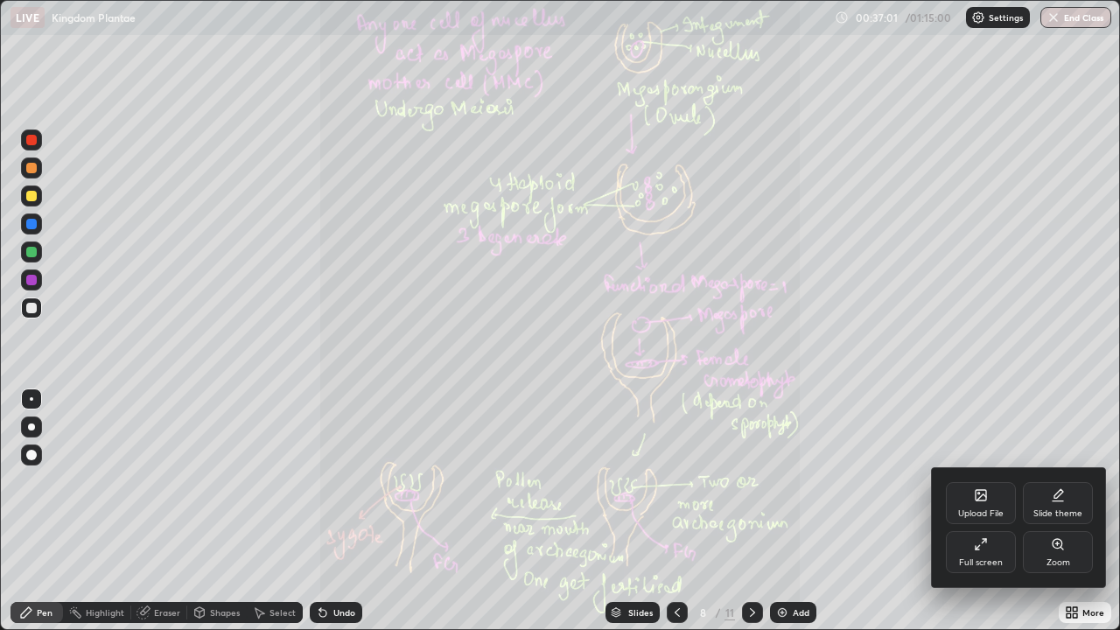
click at [1065, 511] on div "Zoom" at bounding box center [1058, 552] width 70 height 42
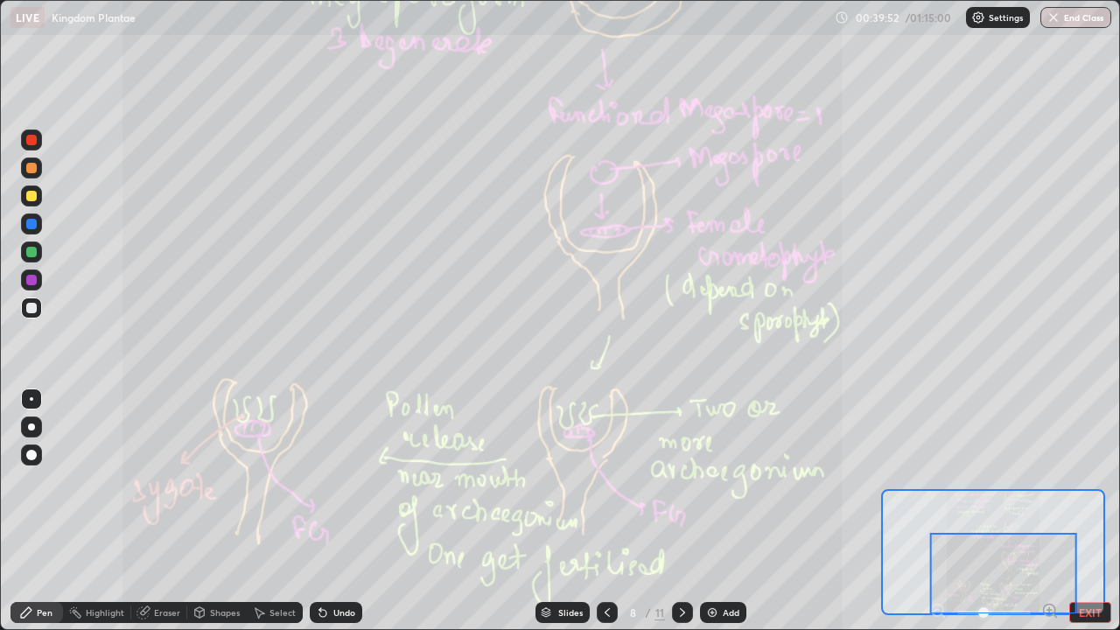
click at [678, 511] on icon at bounding box center [683, 613] width 14 height 14
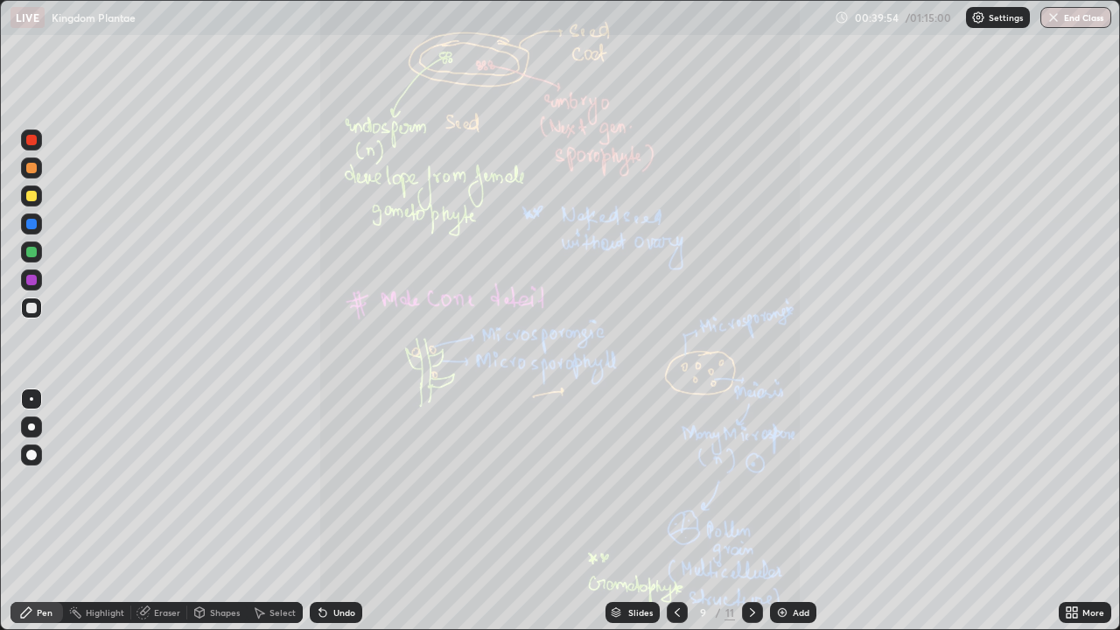
click at [1075, 511] on icon at bounding box center [1075, 609] width 4 height 4
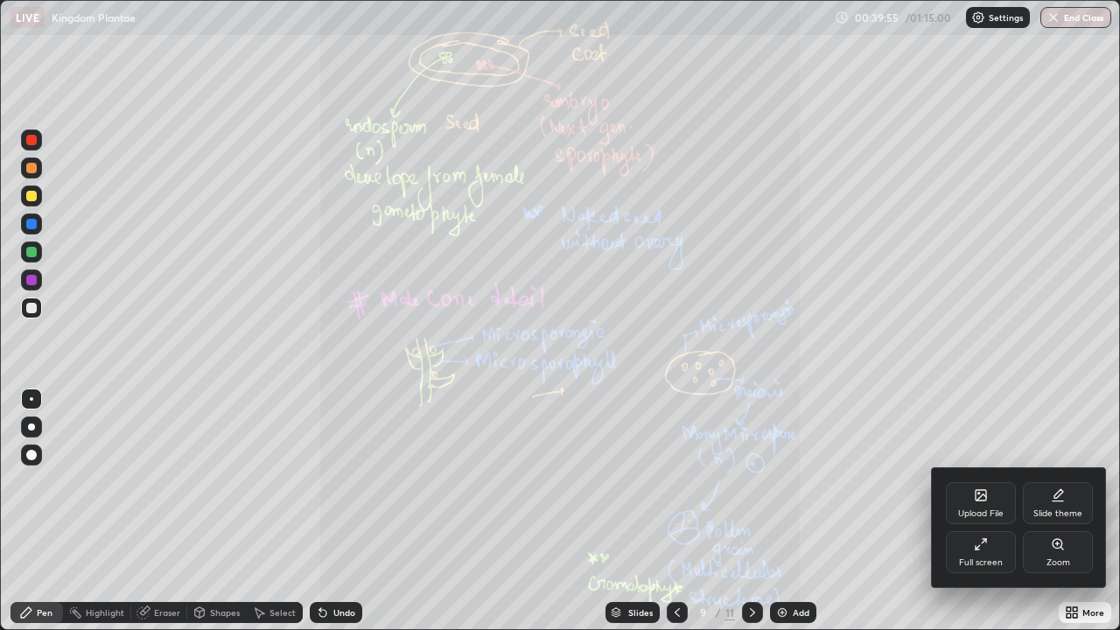
click at [1062, 511] on icon at bounding box center [1058, 544] width 10 height 10
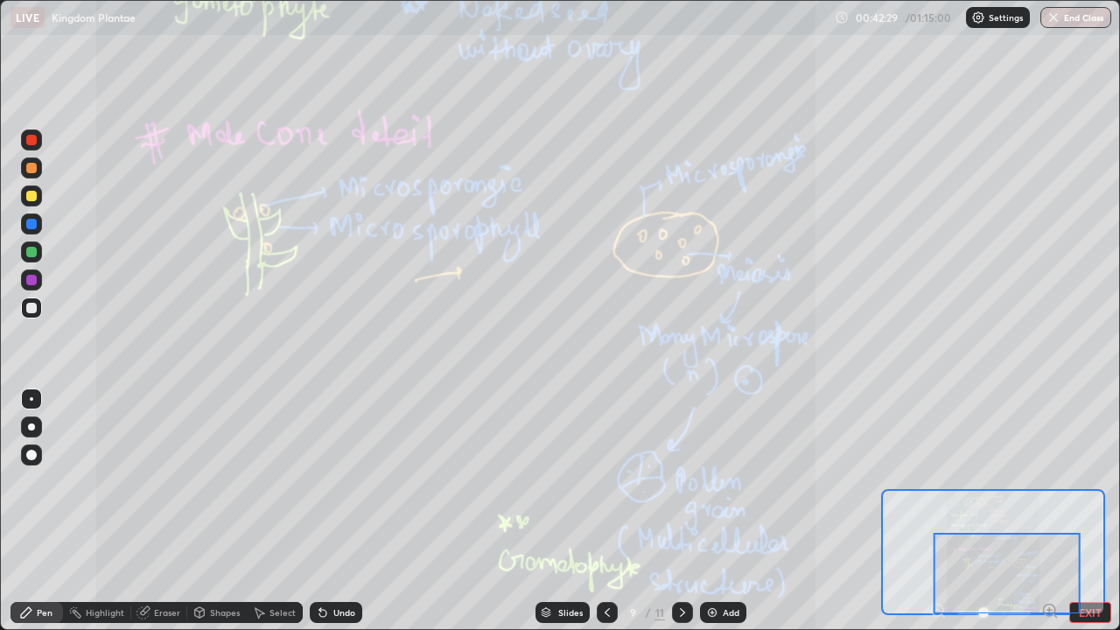
click at [680, 511] on icon at bounding box center [683, 613] width 14 height 14
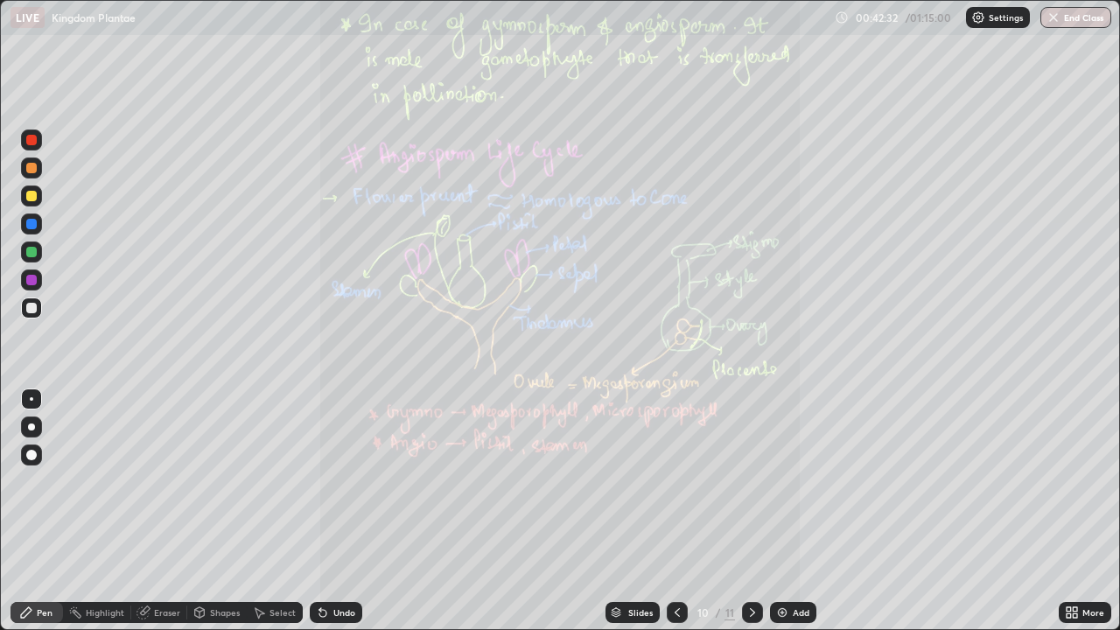
click at [1069, 511] on icon at bounding box center [1069, 609] width 4 height 4
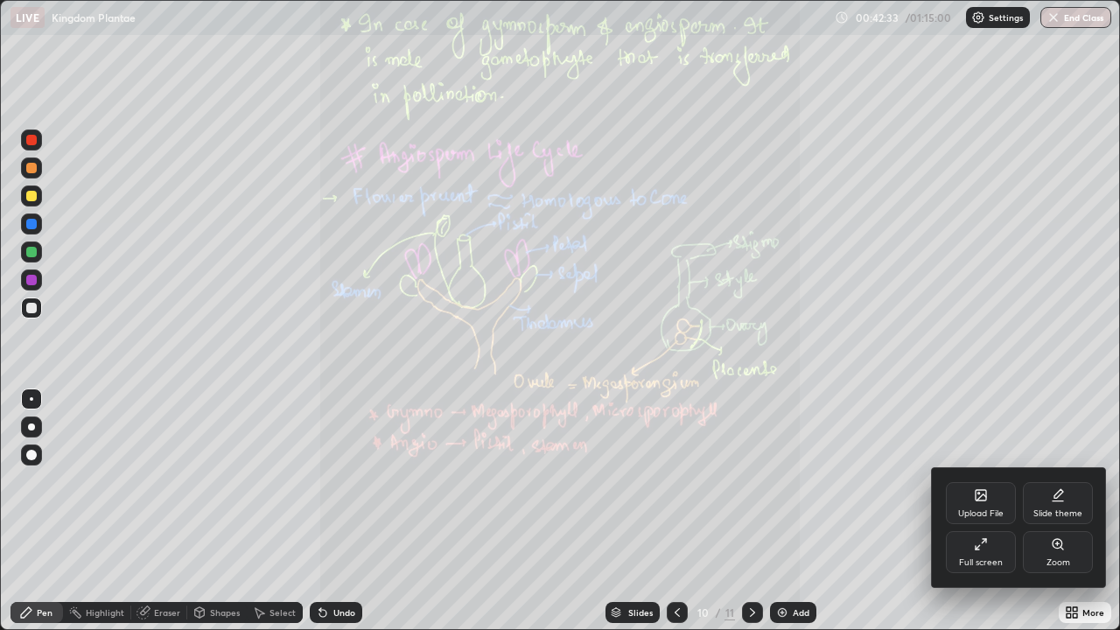
click at [1063, 511] on icon at bounding box center [1058, 544] width 14 height 14
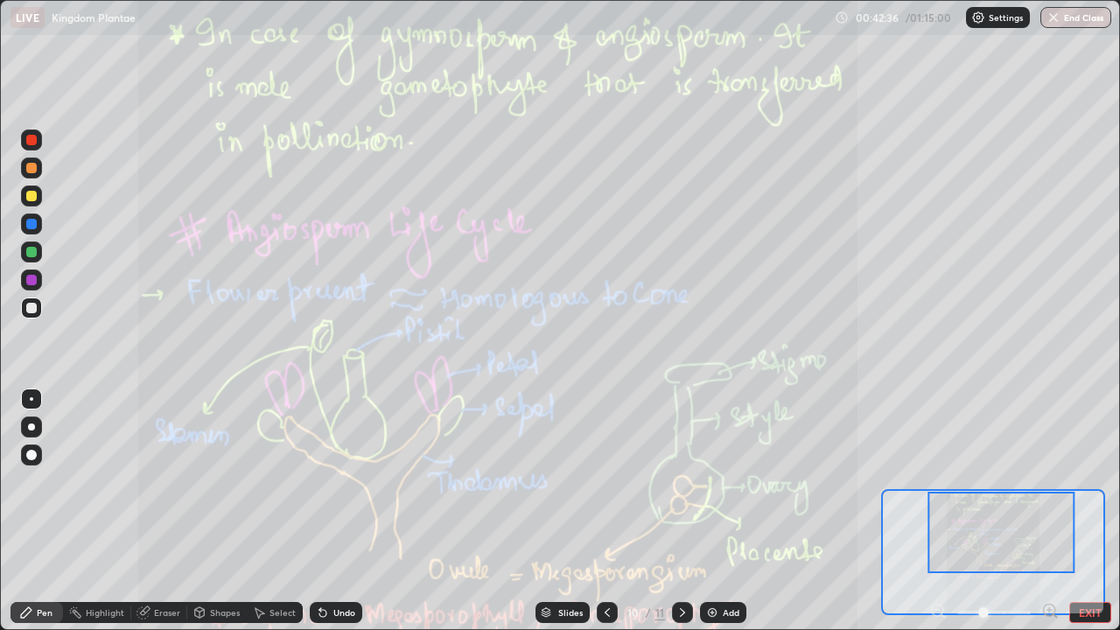
click at [1039, 511] on div at bounding box center [1002, 532] width 147 height 81
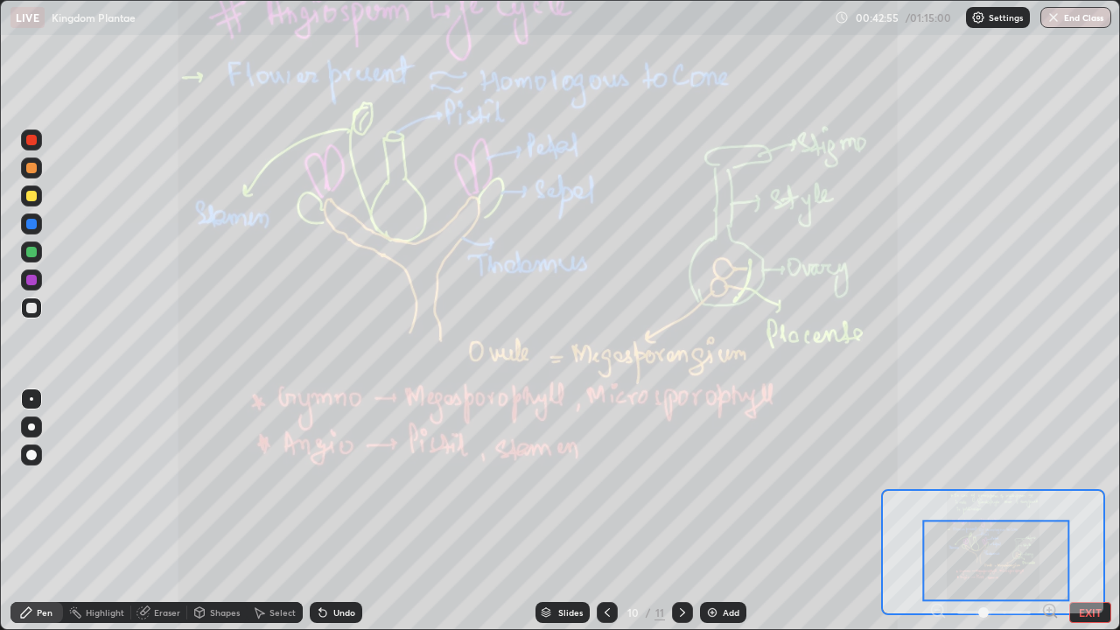
click at [598, 511] on div at bounding box center [607, 612] width 21 height 21
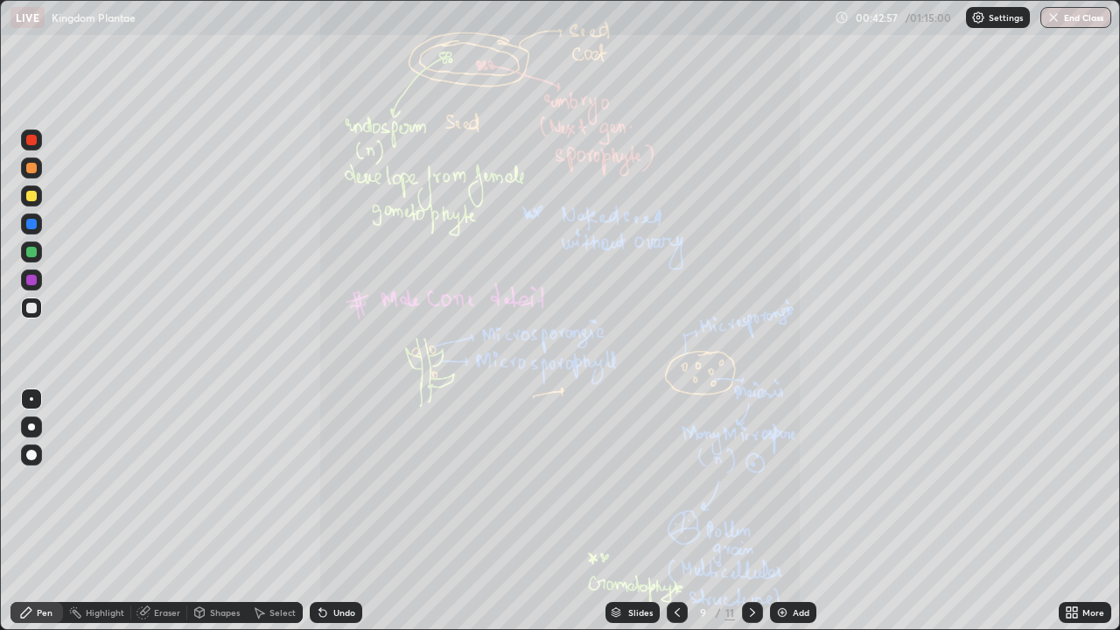
click at [676, 511] on icon at bounding box center [677, 613] width 14 height 14
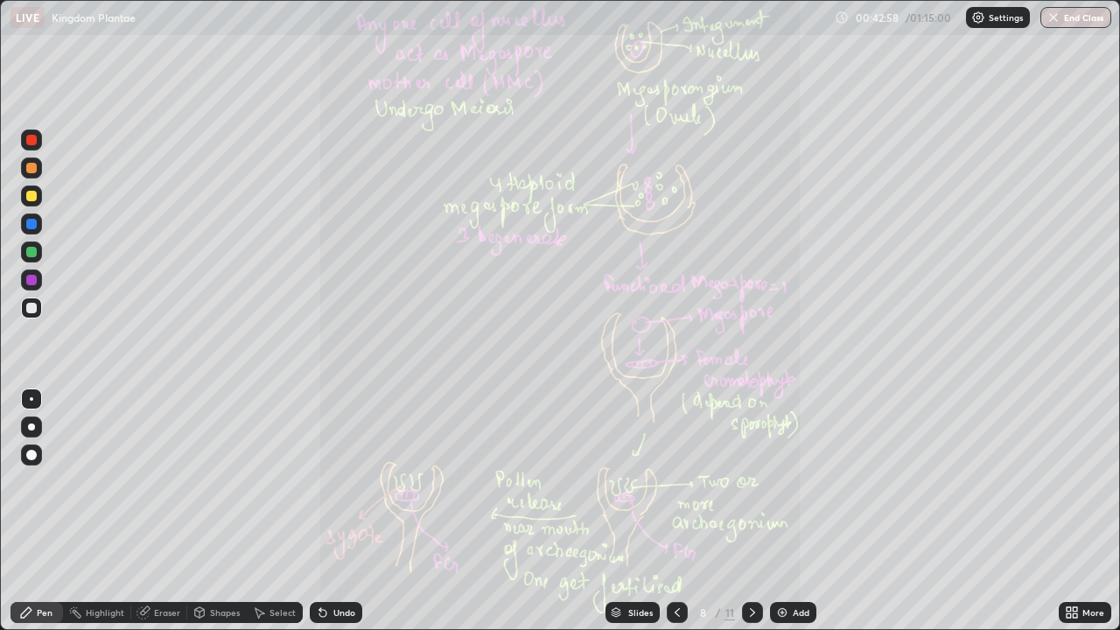
click at [676, 511] on icon at bounding box center [677, 613] width 14 height 14
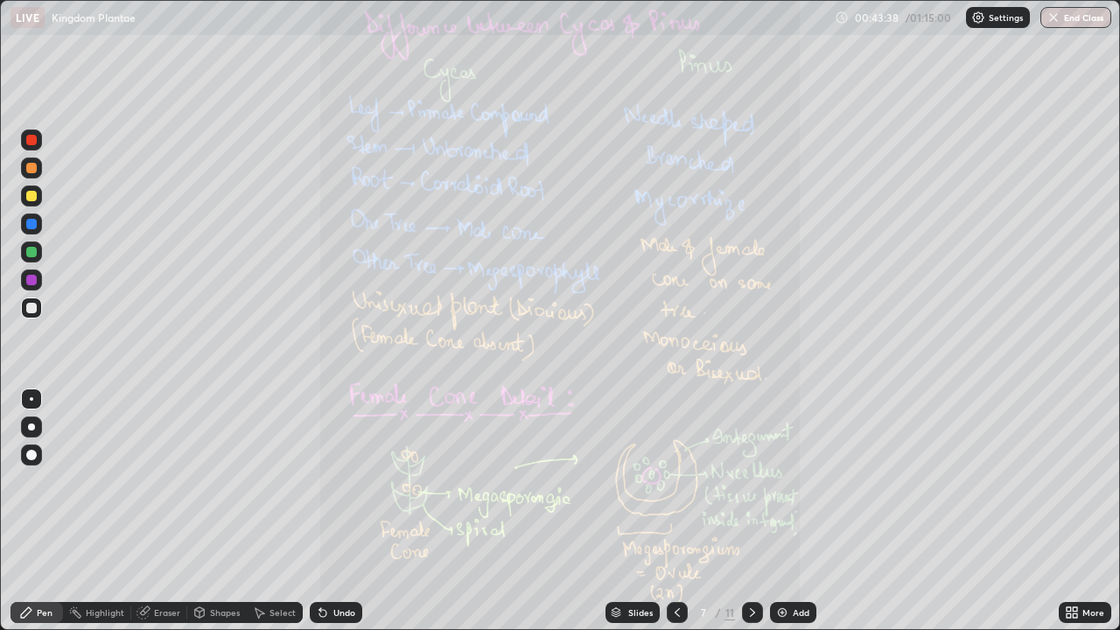
click at [752, 511] on icon at bounding box center [752, 612] width 5 height 9
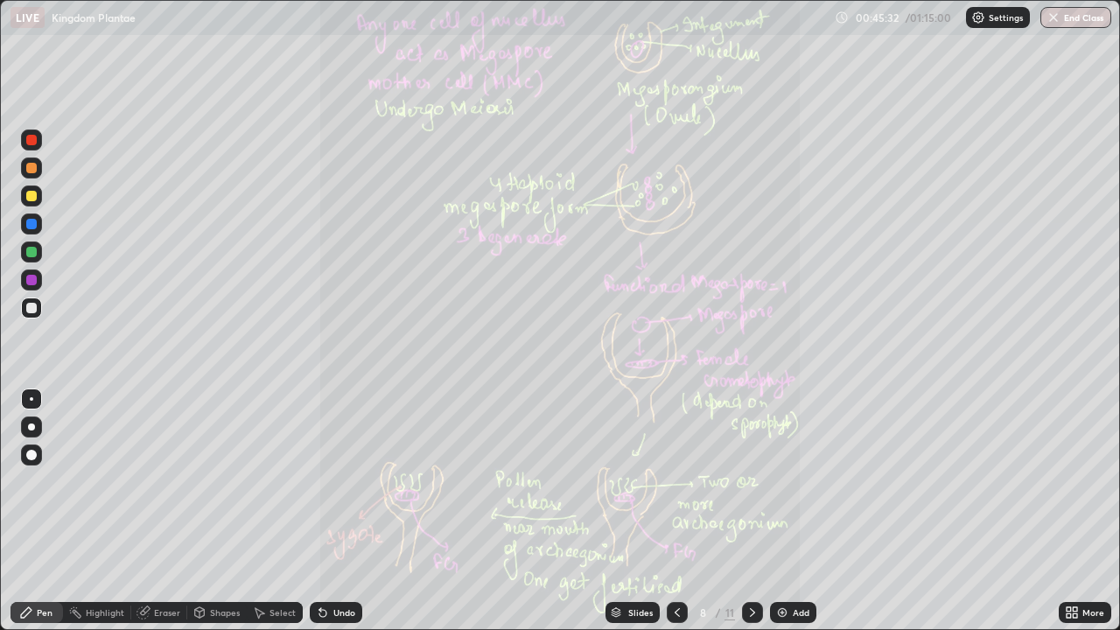
click at [38, 197] on div at bounding box center [31, 196] width 21 height 21
click at [750, 511] on icon at bounding box center [752, 612] width 5 height 9
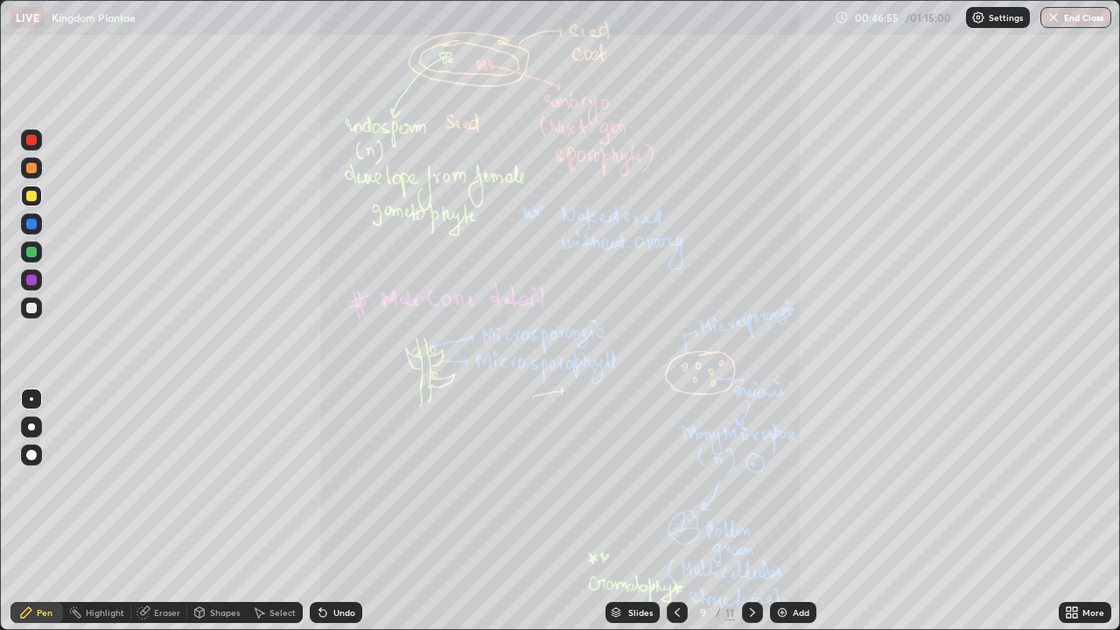
click at [673, 511] on icon at bounding box center [677, 613] width 14 height 14
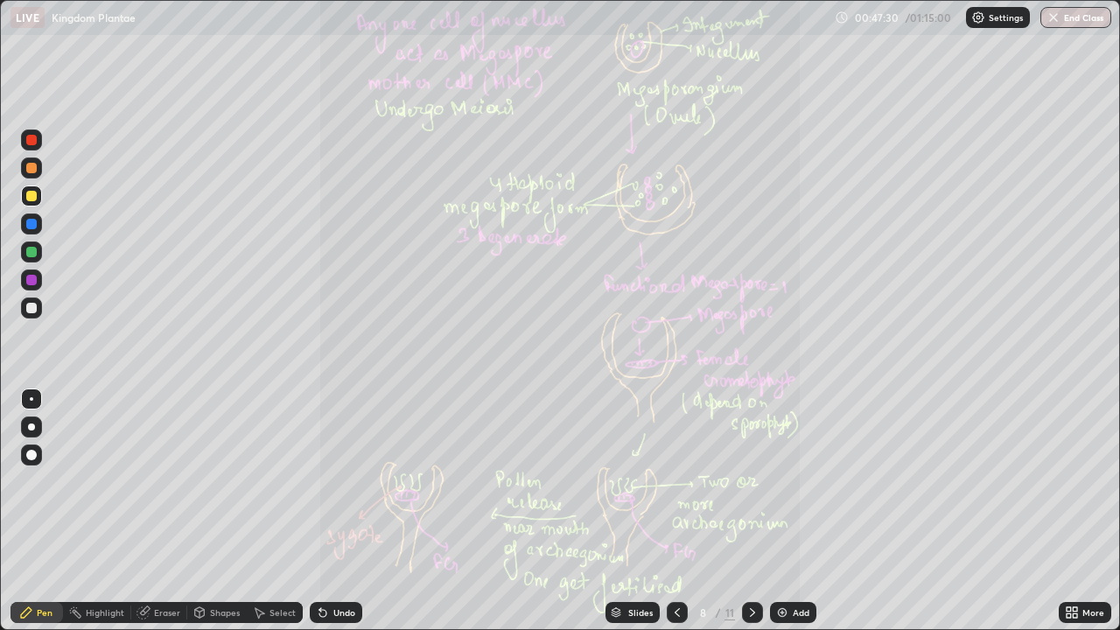
click at [743, 511] on div at bounding box center [752, 612] width 21 height 21
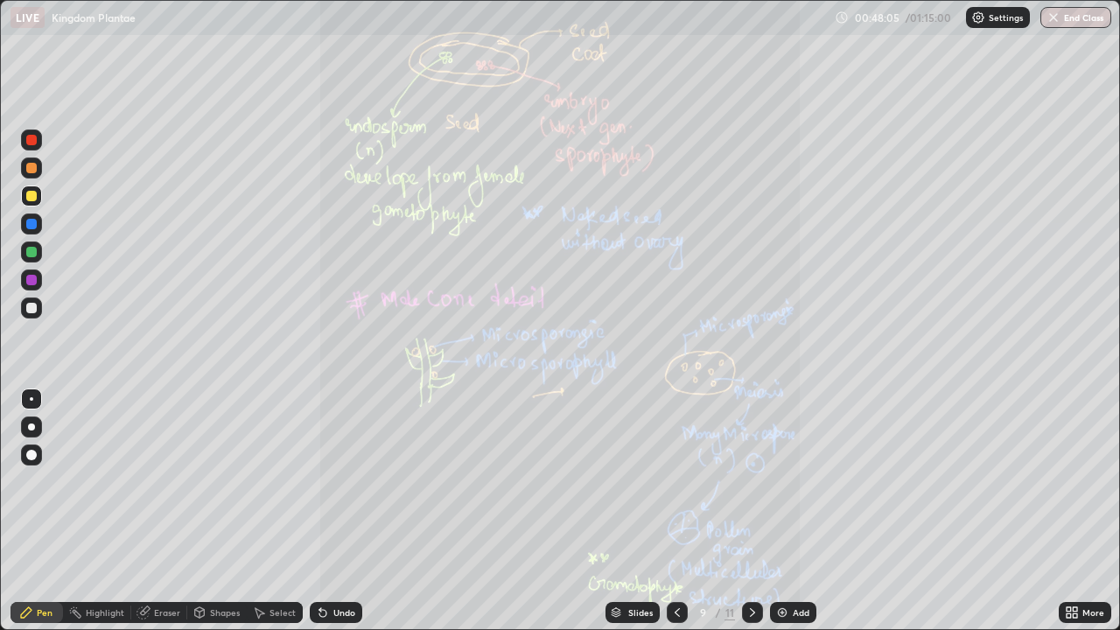
click at [750, 511] on icon at bounding box center [753, 613] width 14 height 14
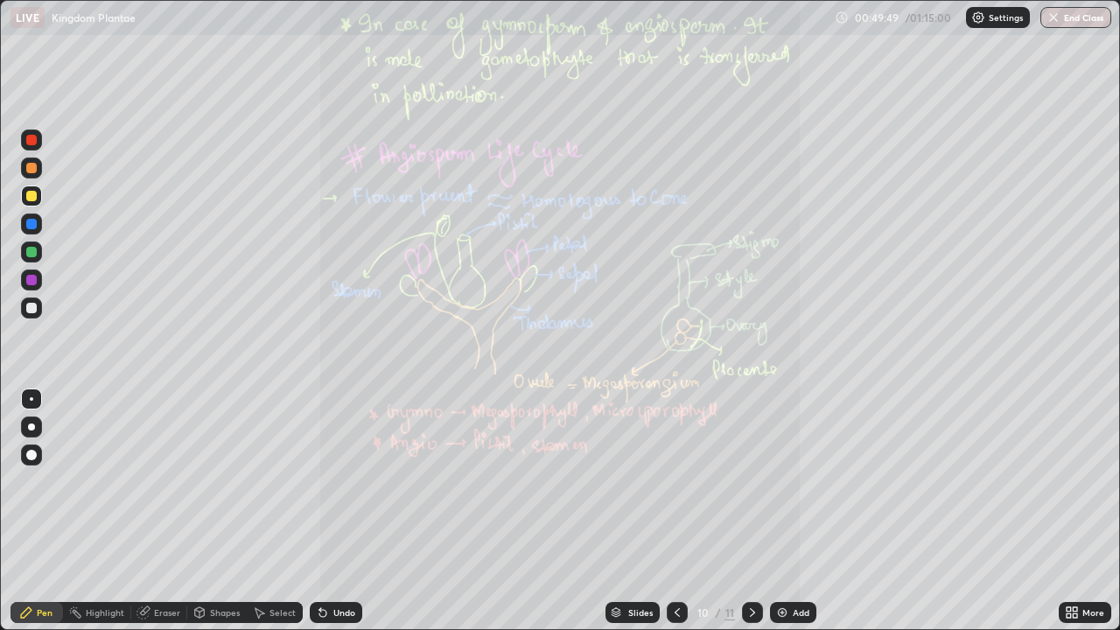
click at [751, 511] on icon at bounding box center [753, 613] width 14 height 14
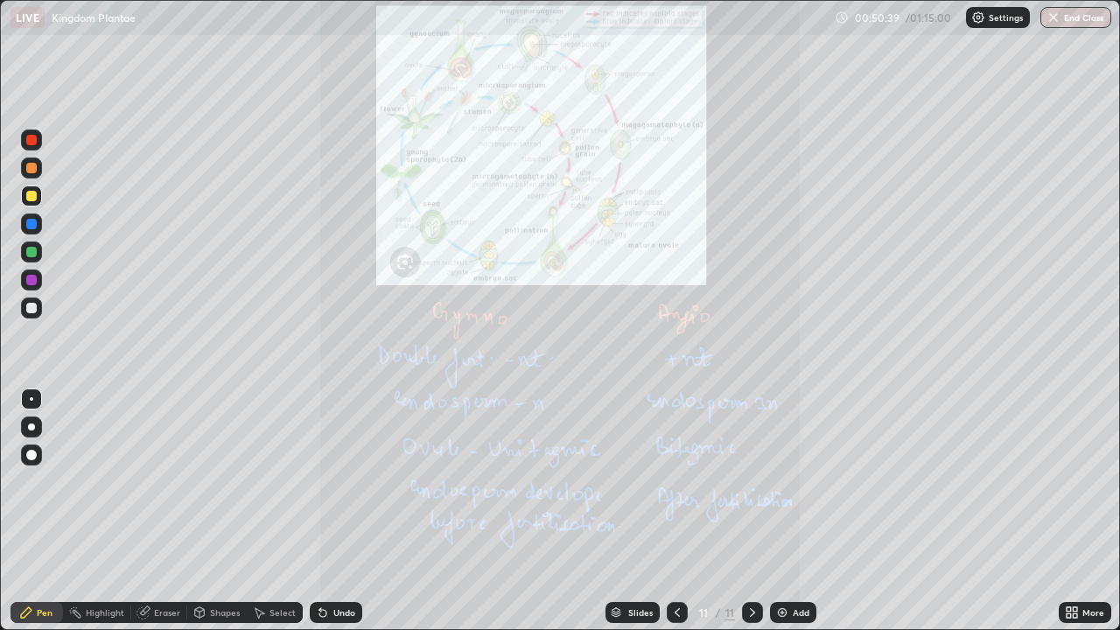
click at [1068, 511] on icon at bounding box center [1069, 615] width 4 height 4
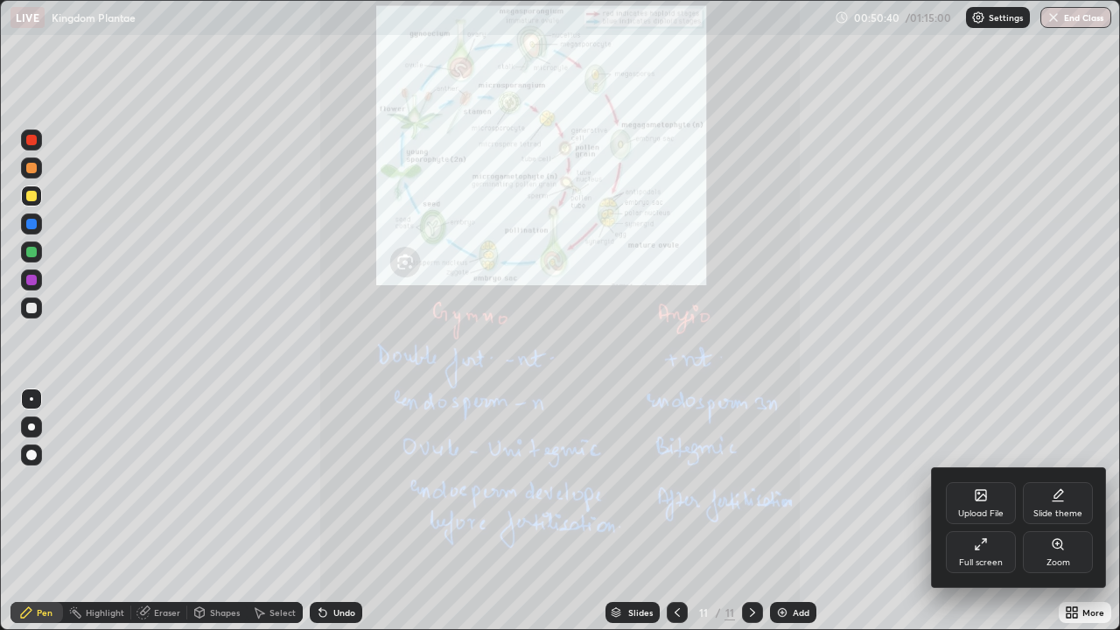
click at [1056, 511] on div "Zoom" at bounding box center [1058, 552] width 70 height 42
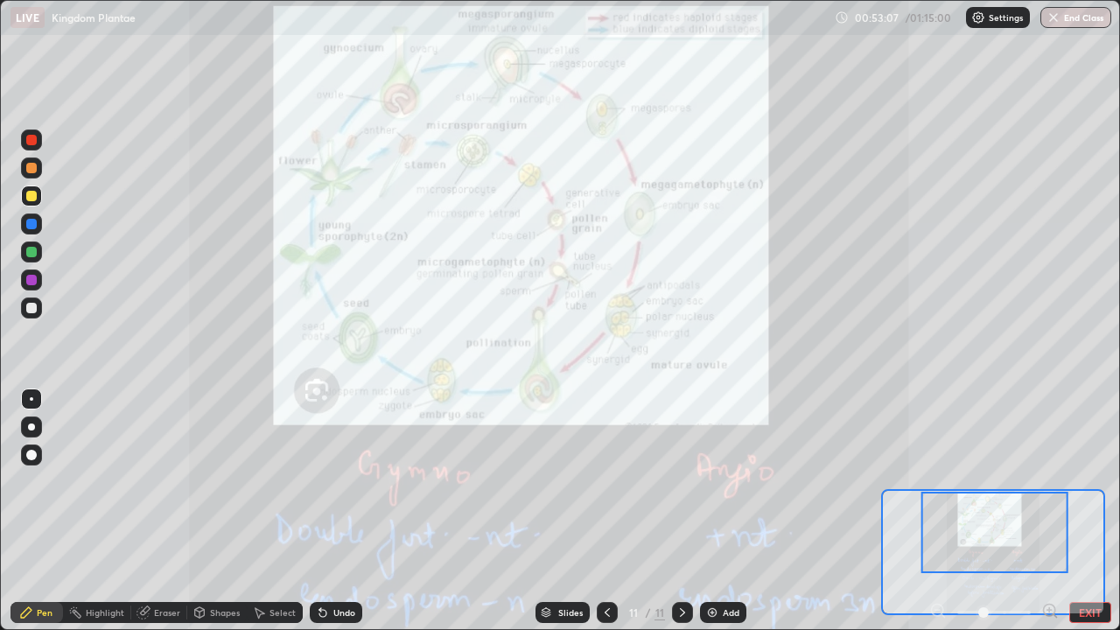
click at [1084, 511] on button "EXIT" at bounding box center [1090, 612] width 42 height 21
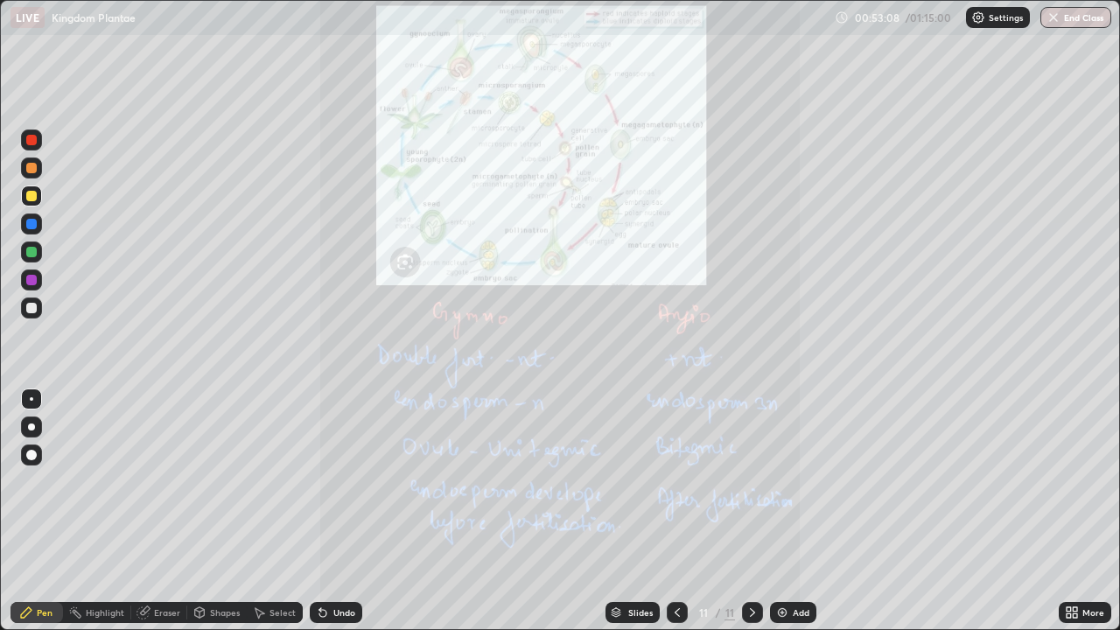
click at [1075, 511] on icon at bounding box center [1075, 609] width 4 height 4
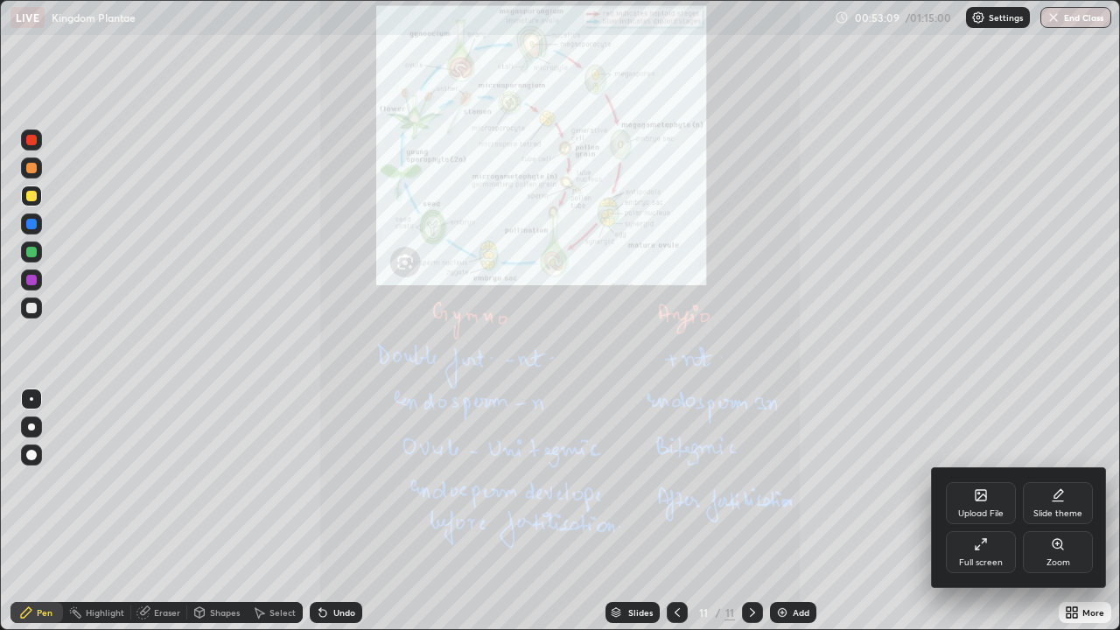
click at [980, 499] on icon at bounding box center [982, 497] width 10 height 6
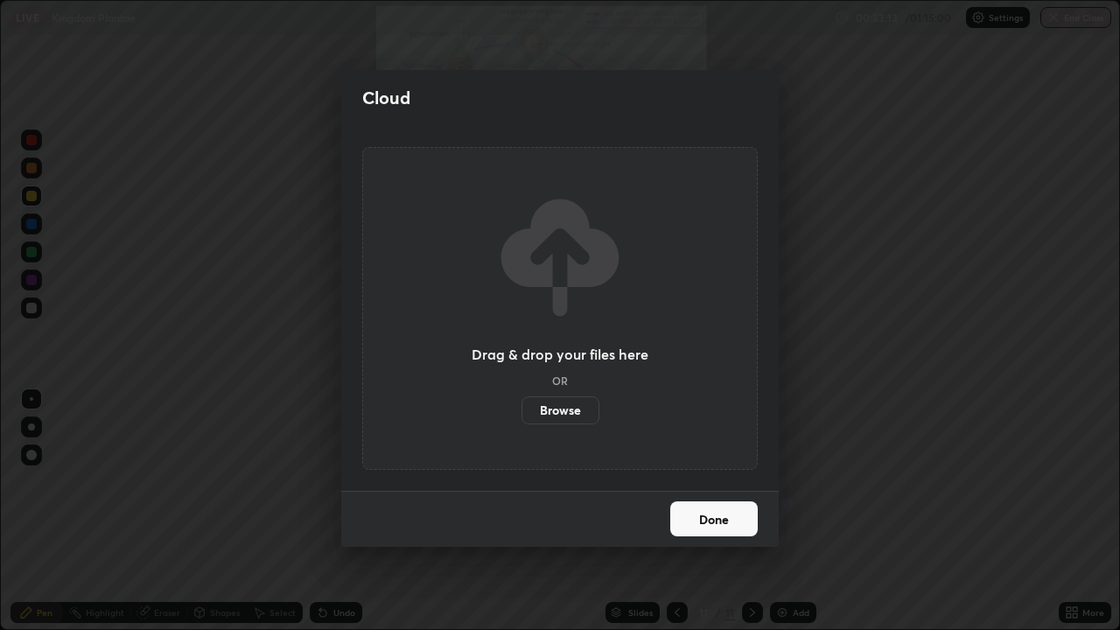
click at [551, 411] on label "Browse" at bounding box center [561, 410] width 78 height 28
click at [522, 411] on input "Browse" at bounding box center [522, 410] width 0 height 28
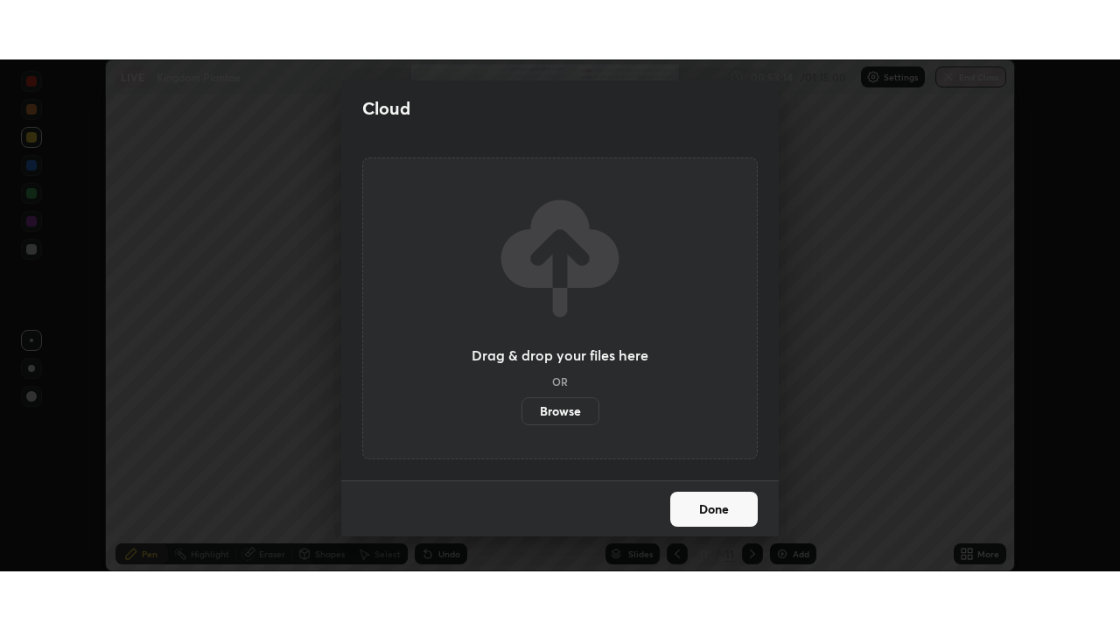
scroll to position [87001, 86393]
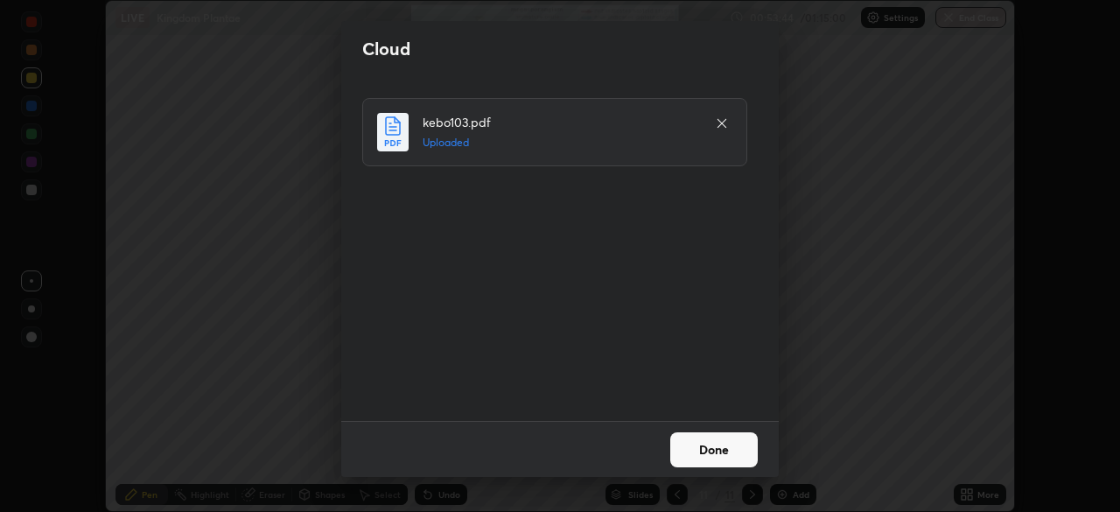
click at [704, 445] on button "Done" at bounding box center [714, 449] width 88 height 35
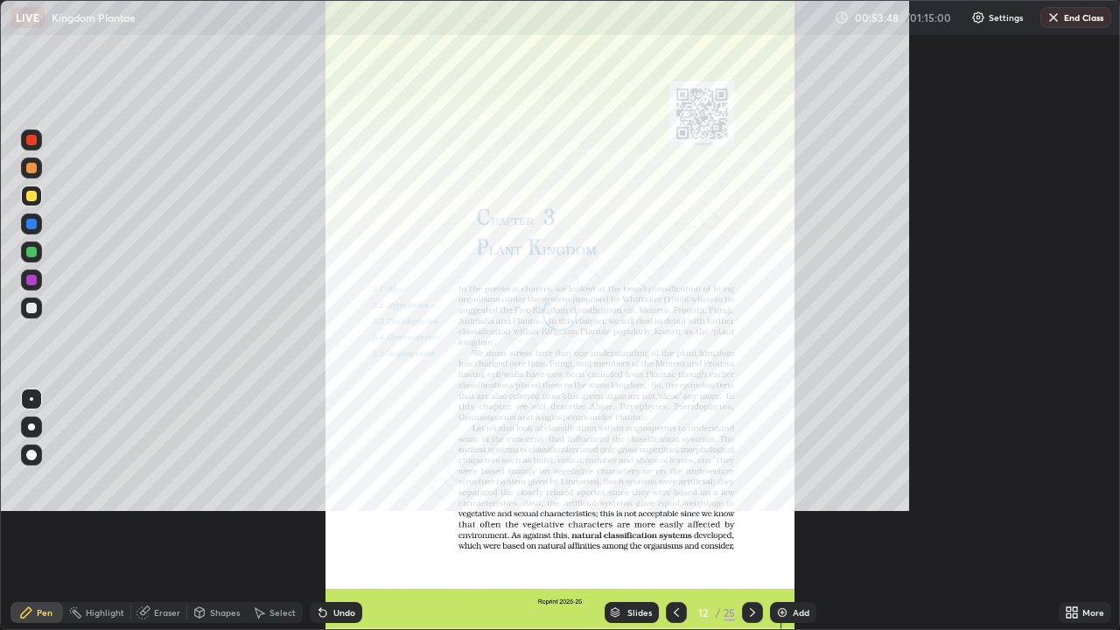
scroll to position [630, 1120]
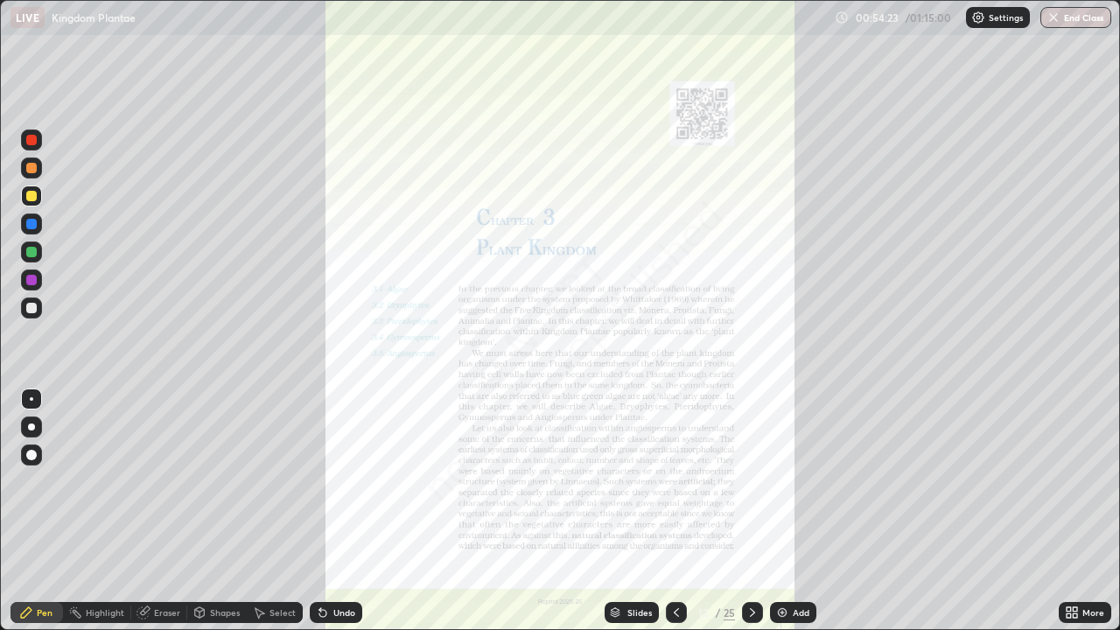
click at [634, 511] on div "Slides" at bounding box center [639, 612] width 25 height 9
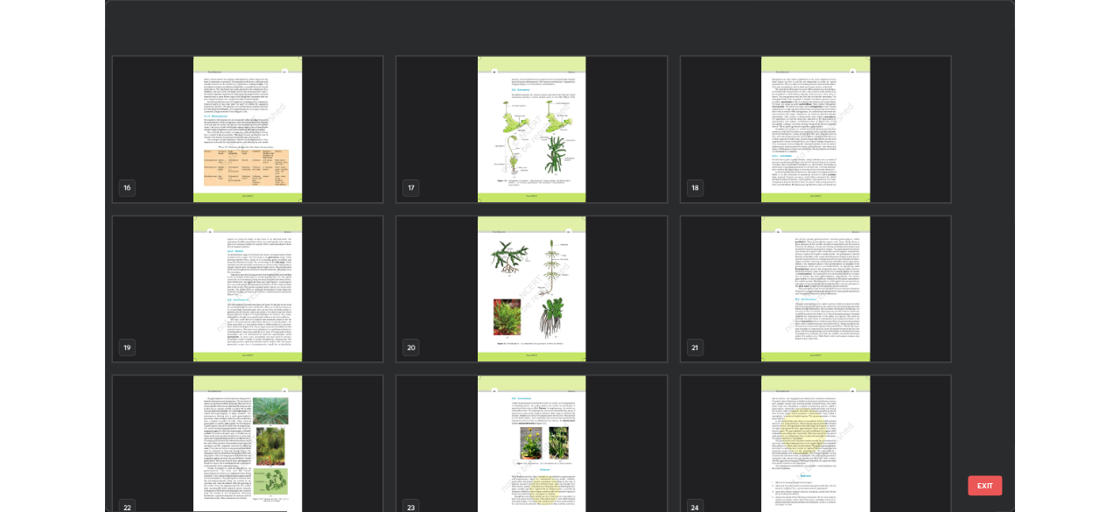
scroll to position [1028, 0]
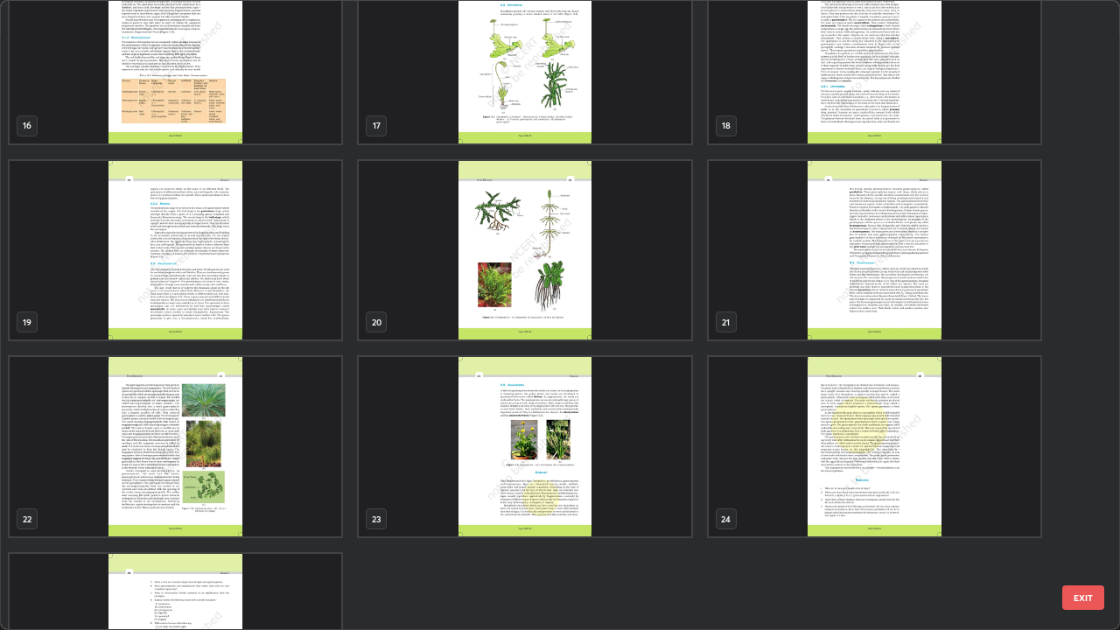
click at [804, 293] on img "grid" at bounding box center [875, 250] width 332 height 179
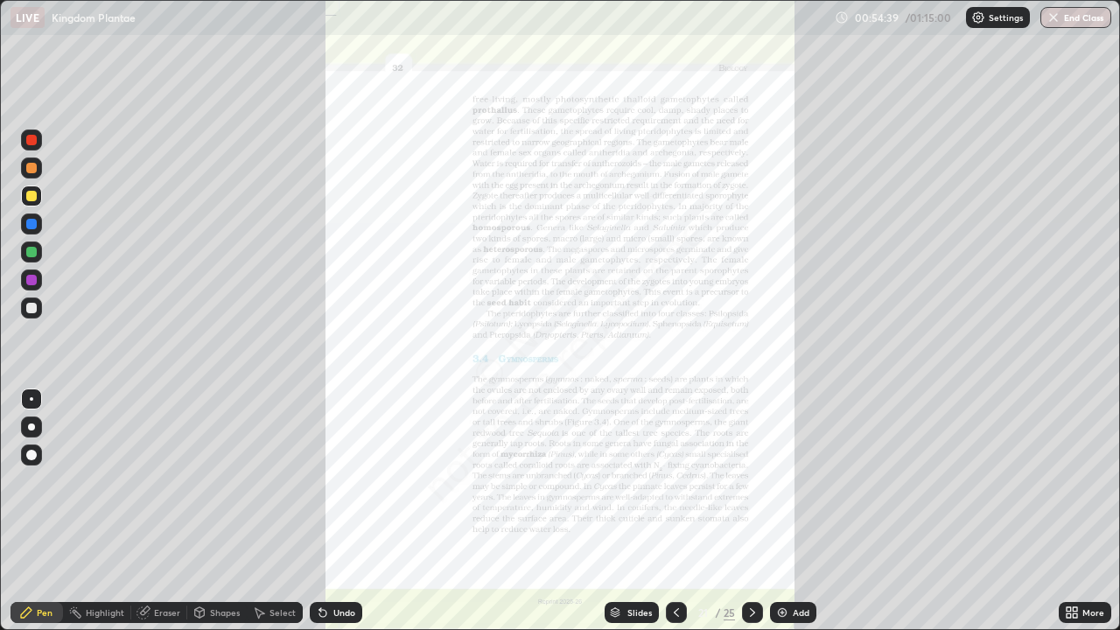
click at [1076, 511] on icon at bounding box center [1072, 613] width 14 height 14
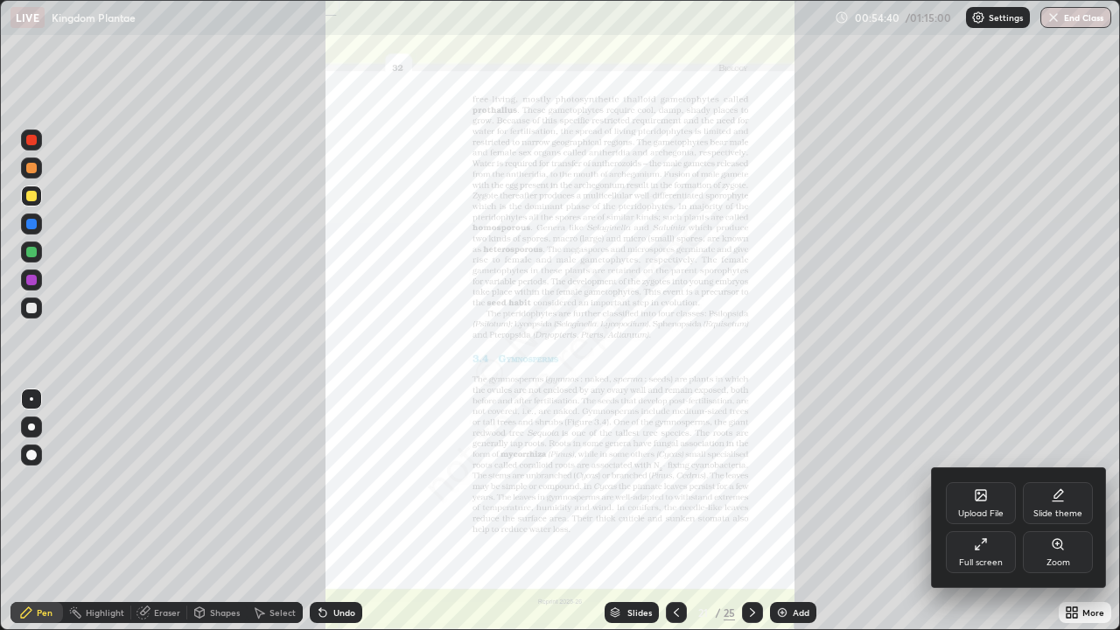
click at [1055, 511] on div "Zoom" at bounding box center [1058, 552] width 70 height 42
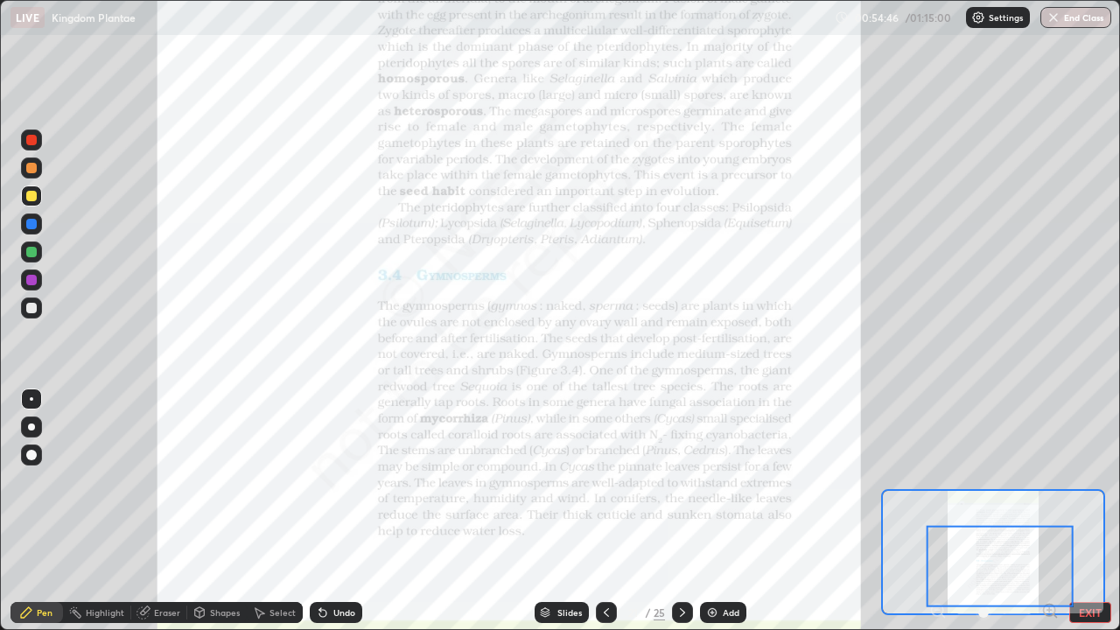
click at [29, 307] on div at bounding box center [31, 308] width 11 height 11
click at [30, 308] on div at bounding box center [31, 308] width 11 height 11
click at [33, 197] on div at bounding box center [31, 196] width 11 height 11
click at [681, 511] on icon at bounding box center [683, 613] width 14 height 14
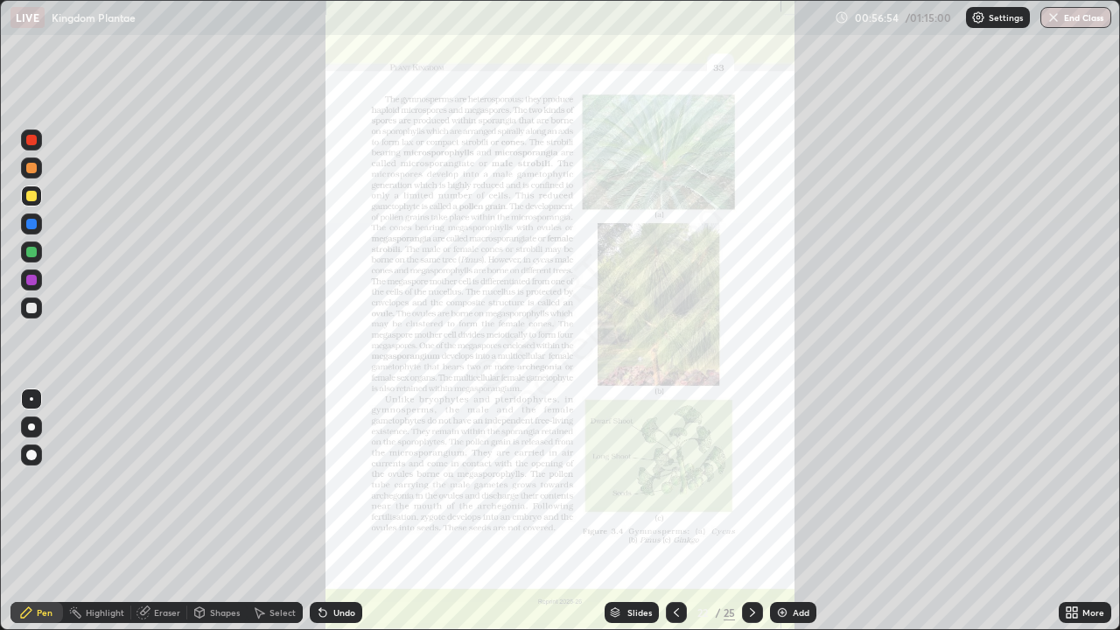
click at [1067, 511] on icon at bounding box center [1069, 615] width 4 height 4
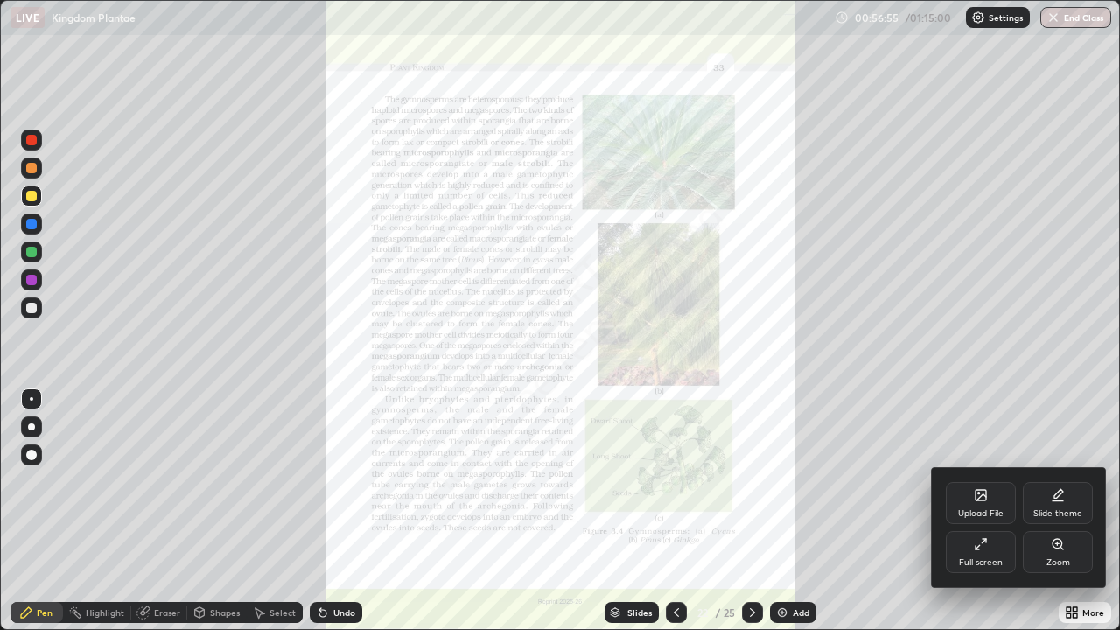
click at [1058, 511] on icon at bounding box center [1058, 544] width 14 height 14
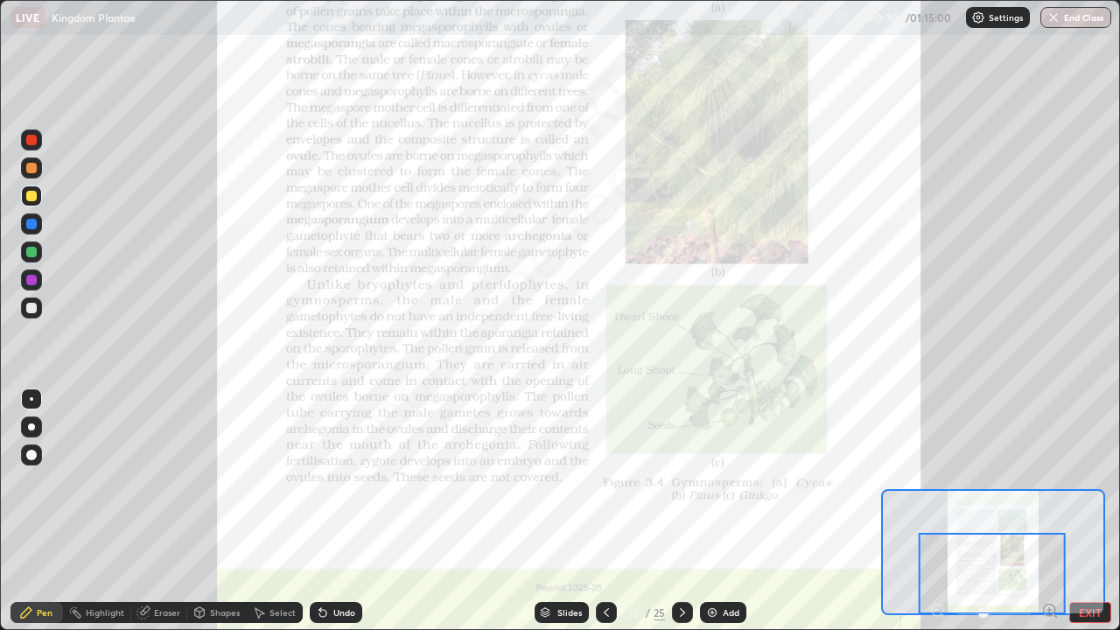
click at [681, 511] on icon at bounding box center [683, 613] width 14 height 14
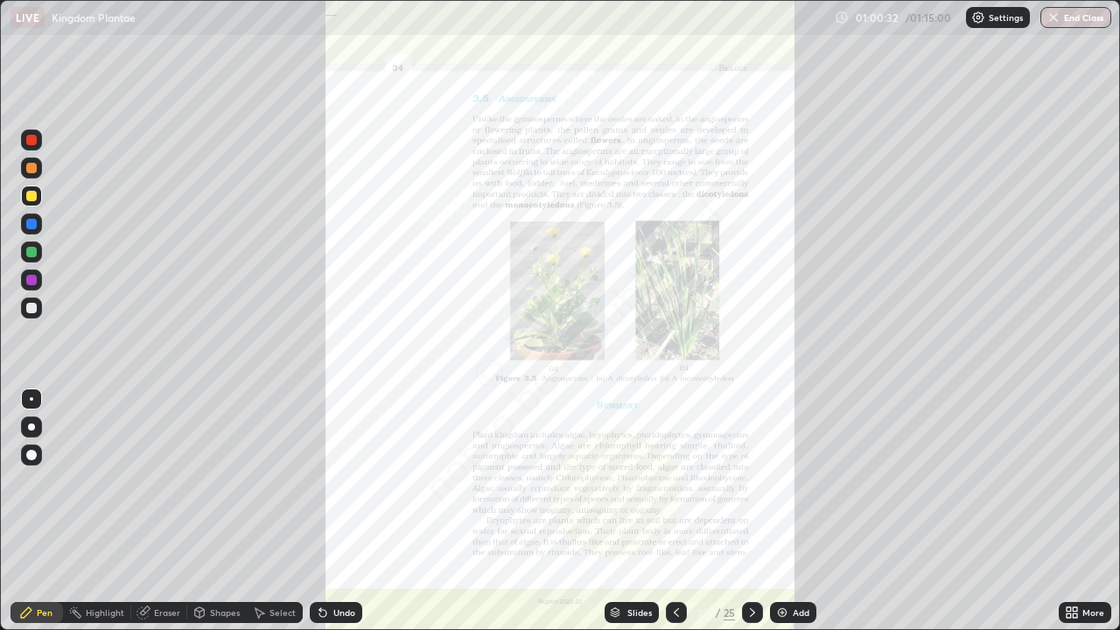
click at [1073, 511] on icon at bounding box center [1075, 615] width 4 height 4
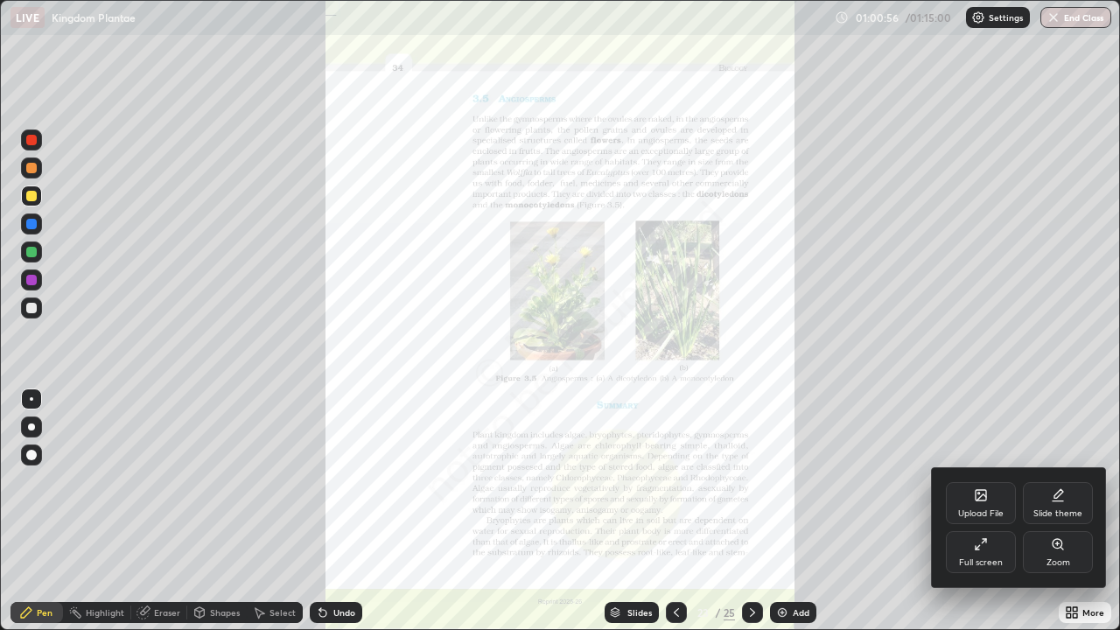
click at [1055, 511] on icon at bounding box center [1058, 544] width 10 height 10
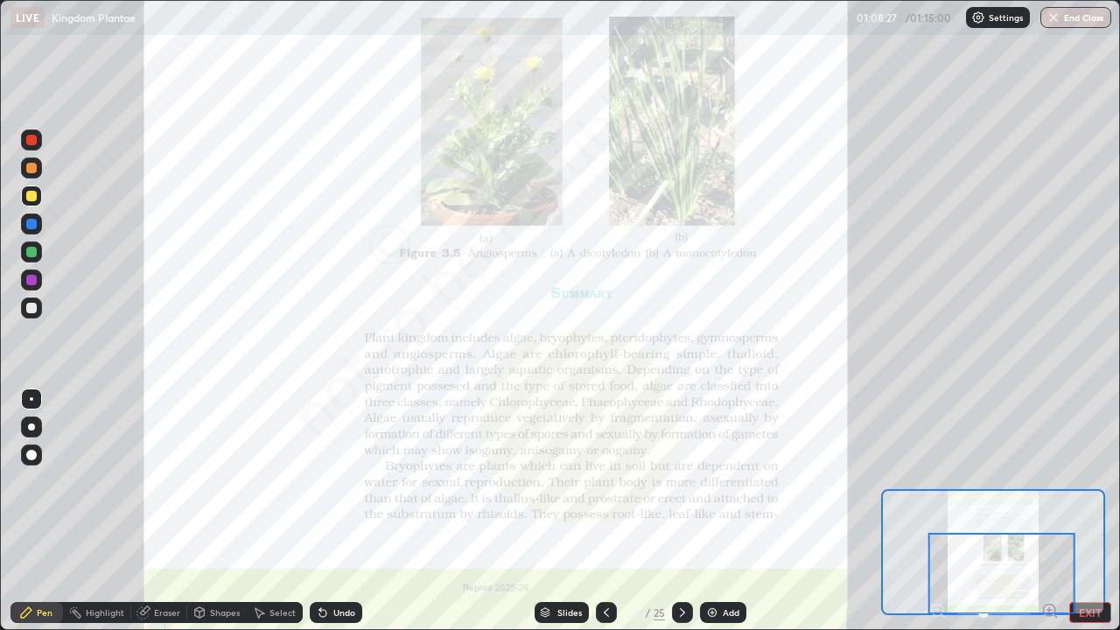
click at [1083, 511] on button "EXIT" at bounding box center [1090, 612] width 42 height 21
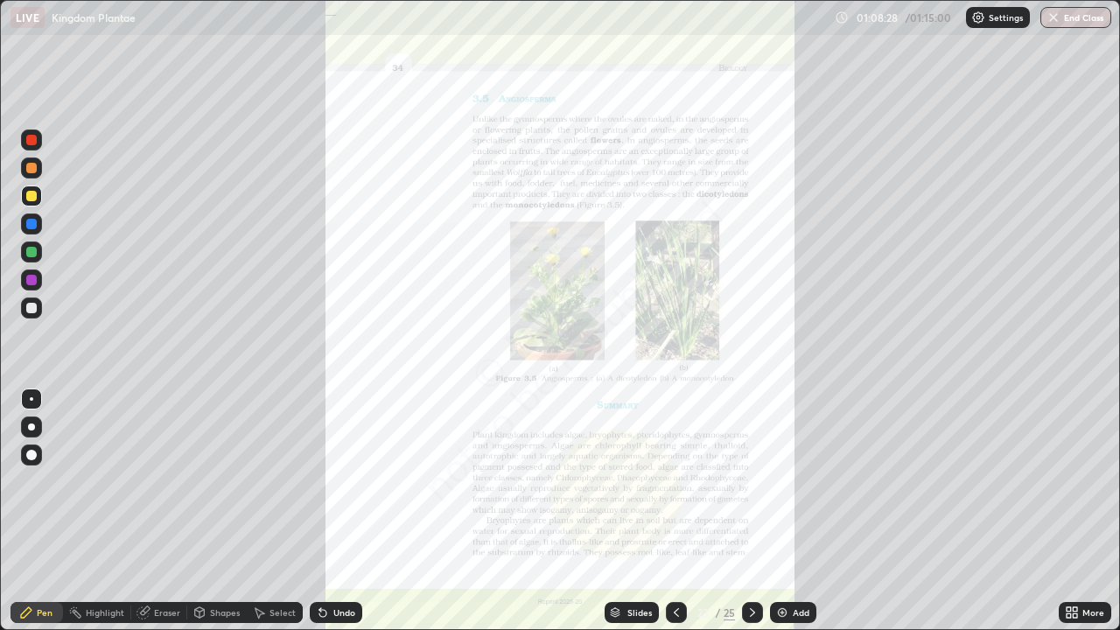
click at [1064, 18] on button "End Class" at bounding box center [1076, 17] width 71 height 21
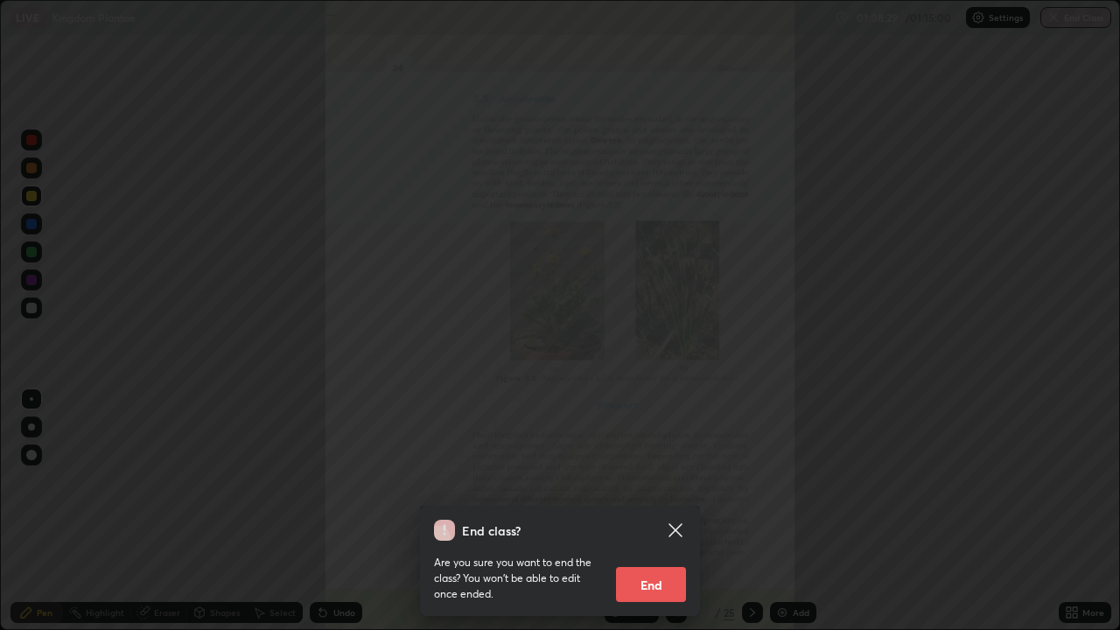
click at [672, 511] on button "End" at bounding box center [651, 584] width 70 height 35
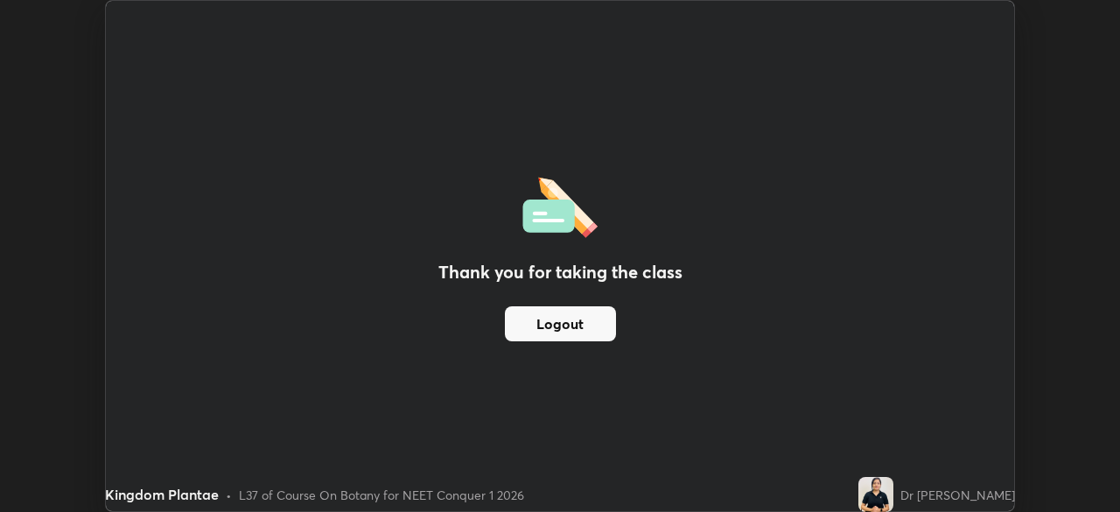
scroll to position [87001, 86393]
